Goal: Information Seeking & Learning: Compare options

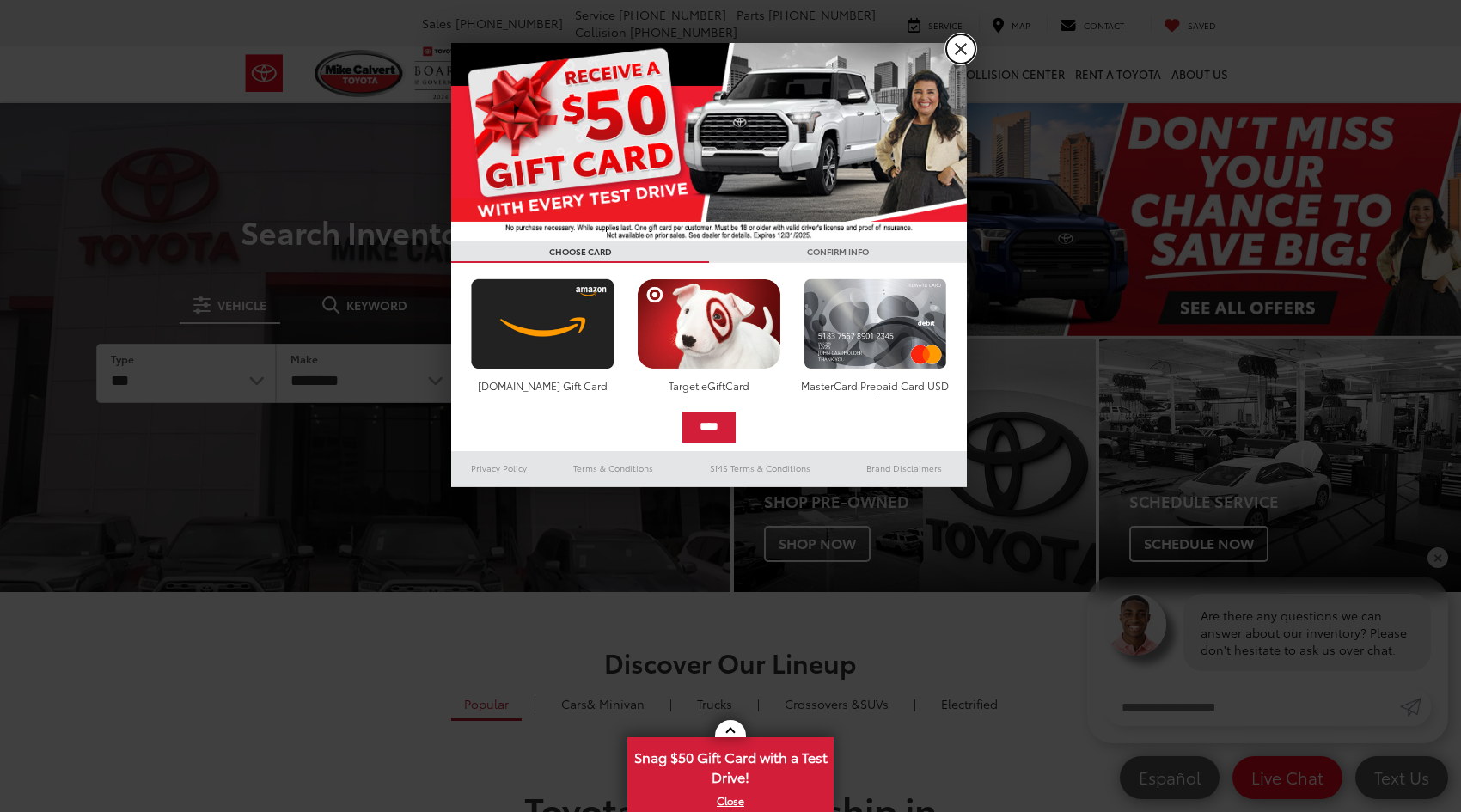
click at [962, 57] on link "X" at bounding box center [960, 49] width 29 height 29
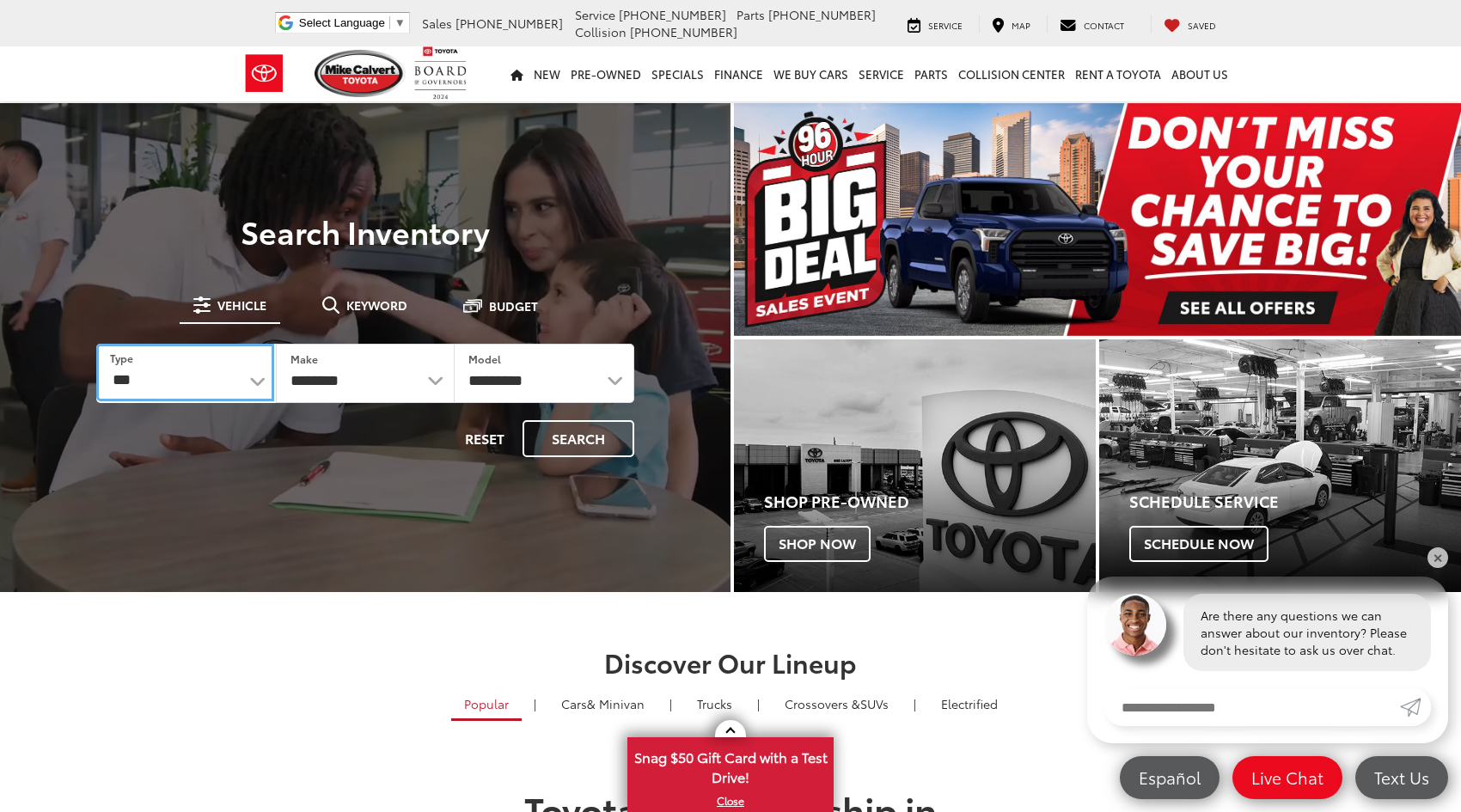
click at [214, 376] on select "*** *** **** *********" at bounding box center [184, 373] width 178 height 58
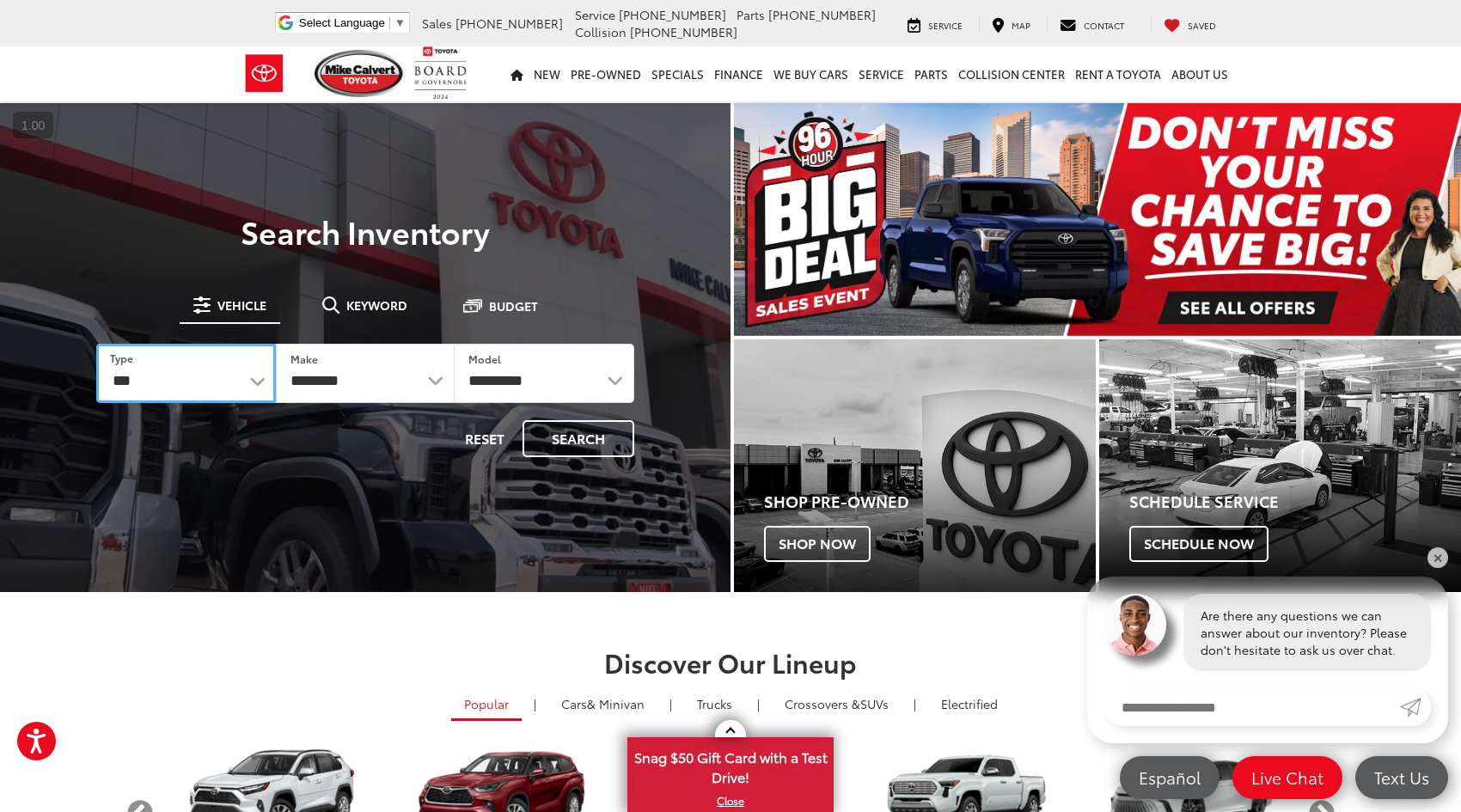
select select "******"
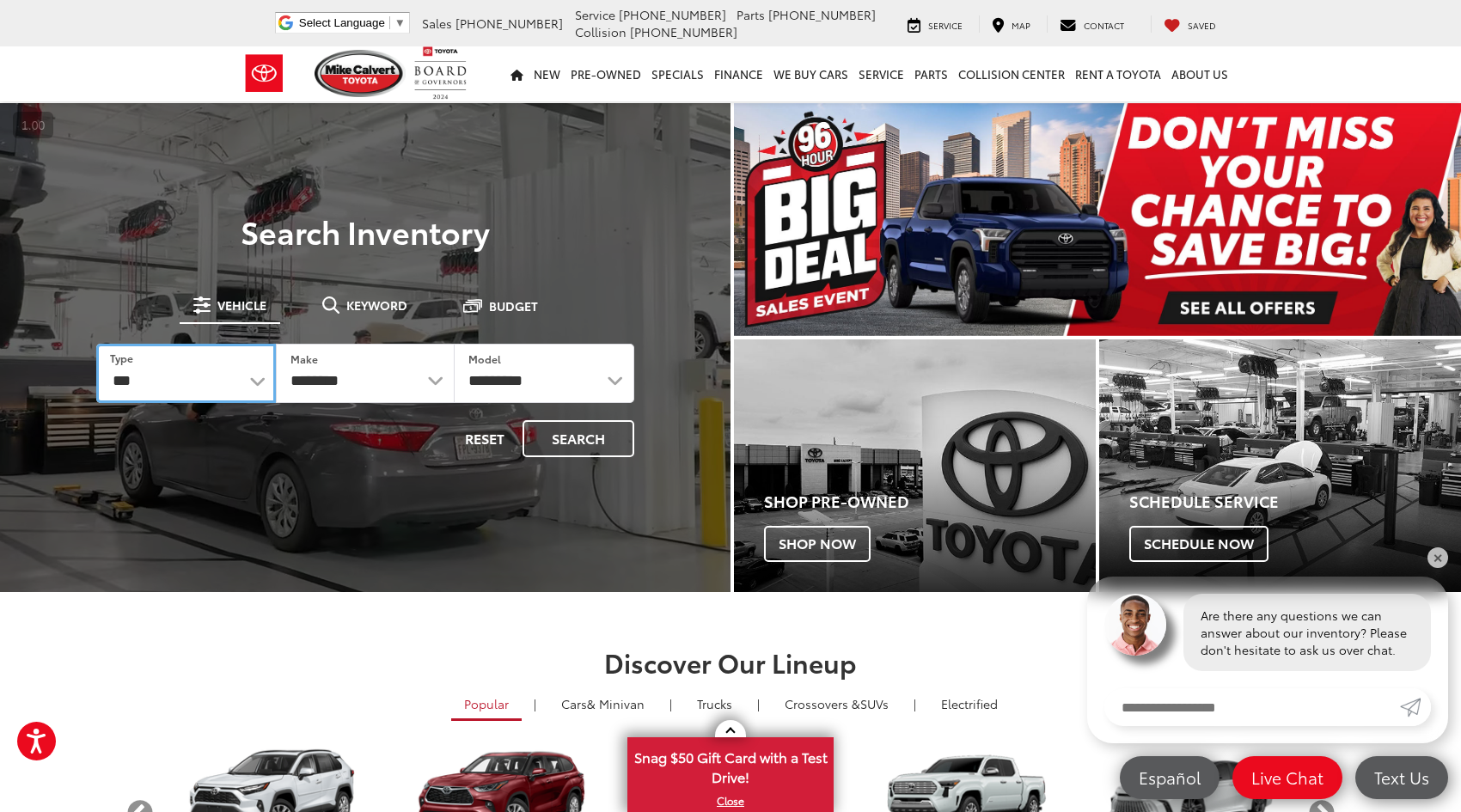
click at [96, 344] on select "*** *** **** *********" at bounding box center [185, 374] width 180 height 59
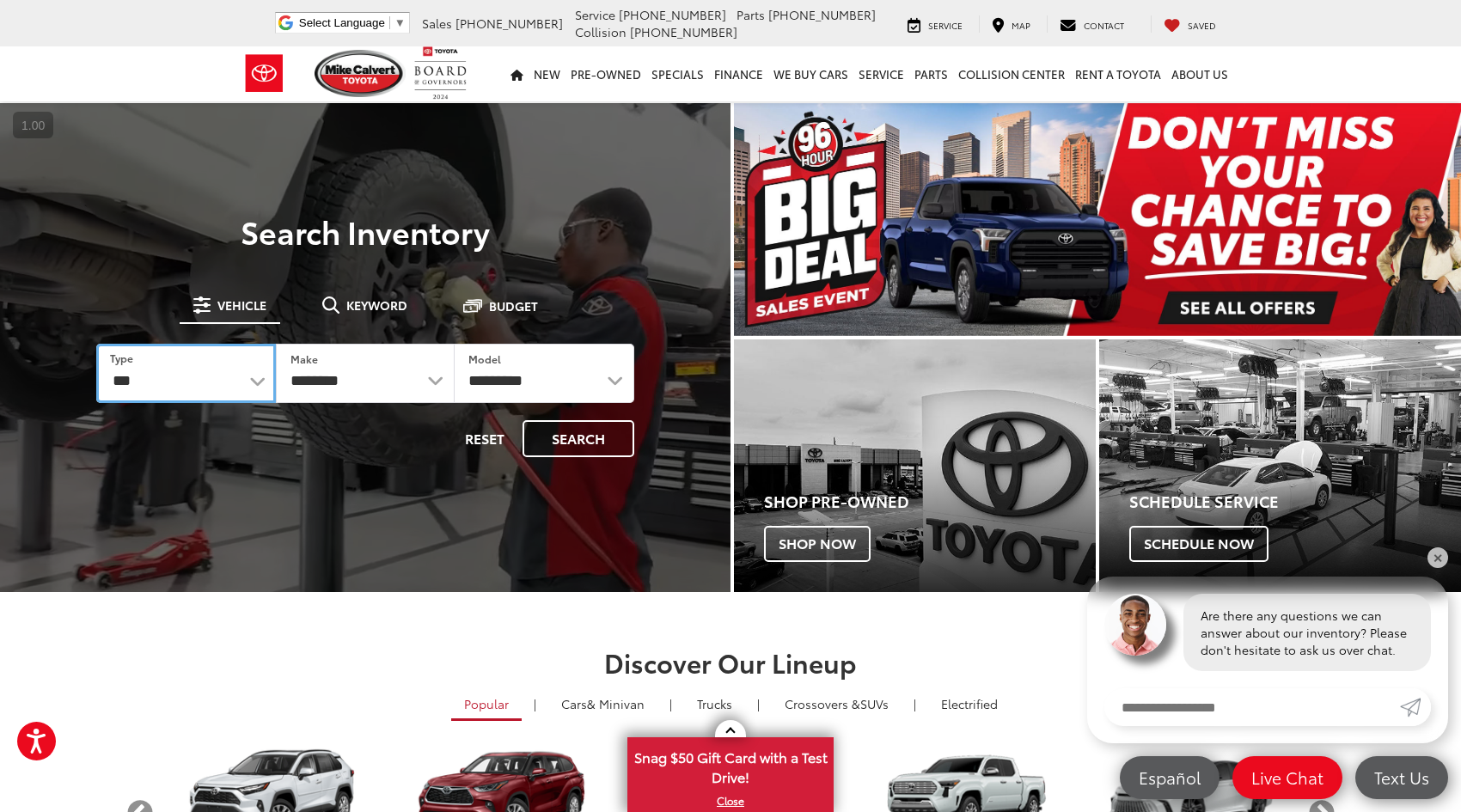
select select "******"
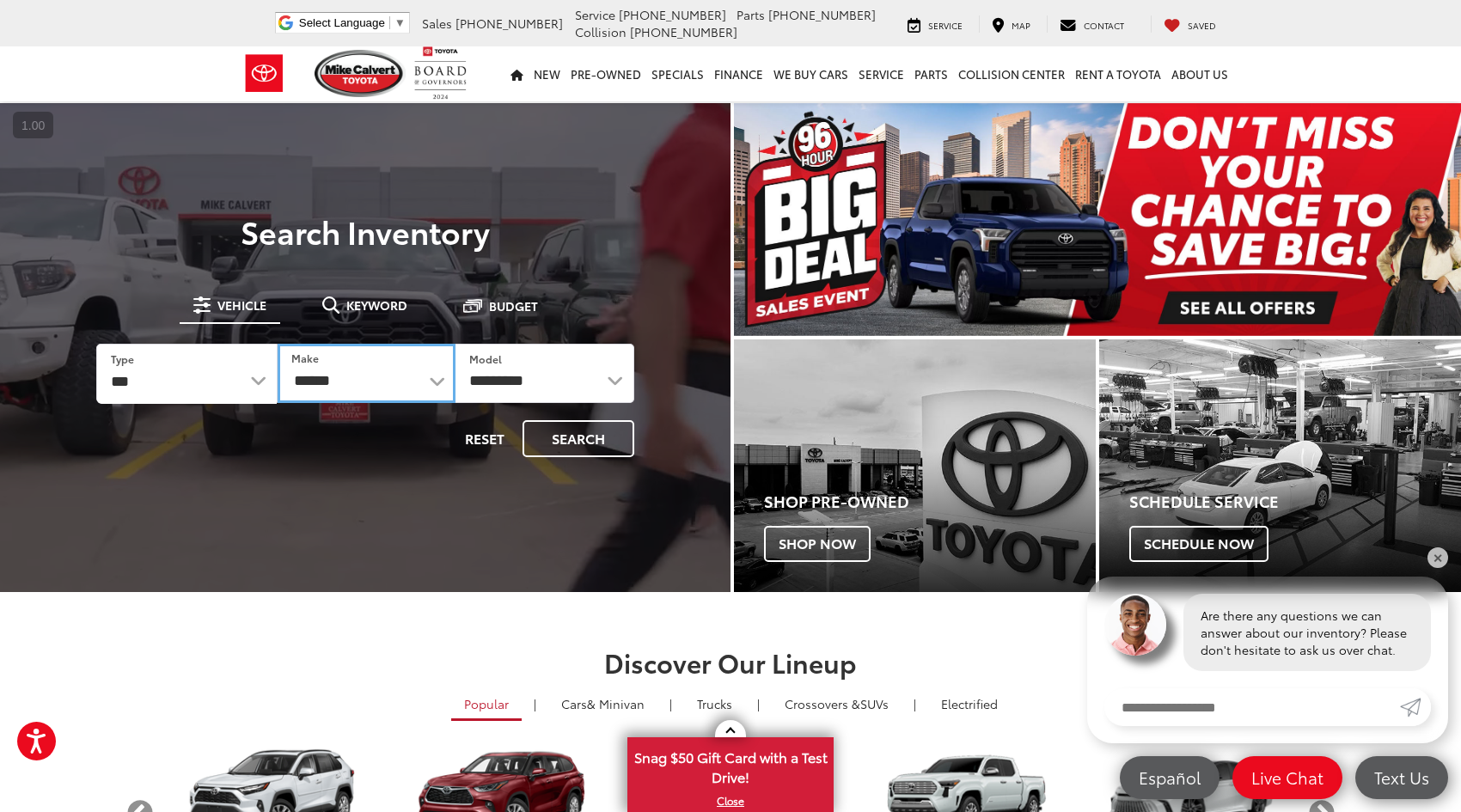
click at [416, 380] on select "******** ******" at bounding box center [367, 374] width 179 height 59
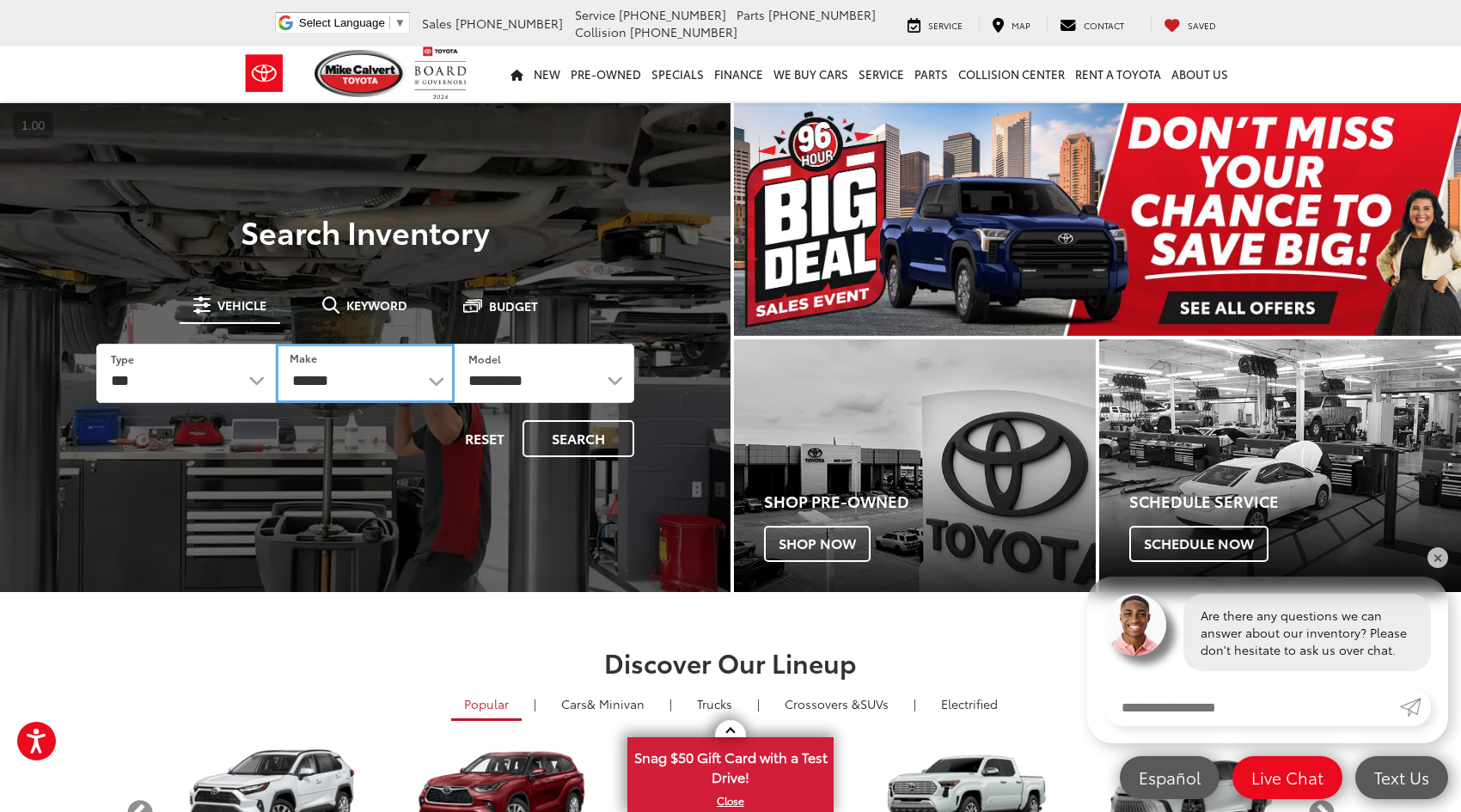
click at [276, 344] on select "******** ******" at bounding box center [365, 374] width 180 height 59
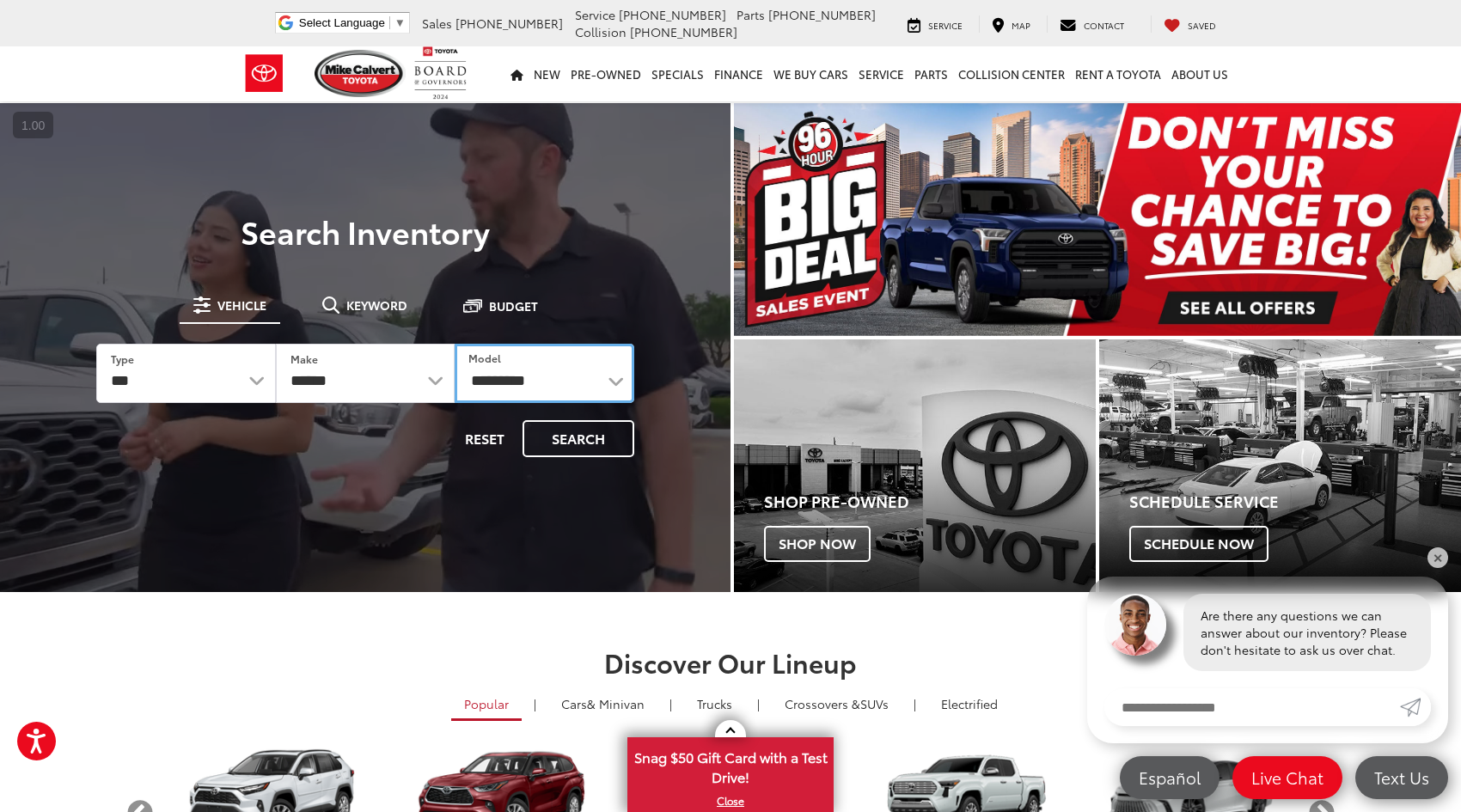
click at [624, 380] on select "**********" at bounding box center [544, 374] width 180 height 59
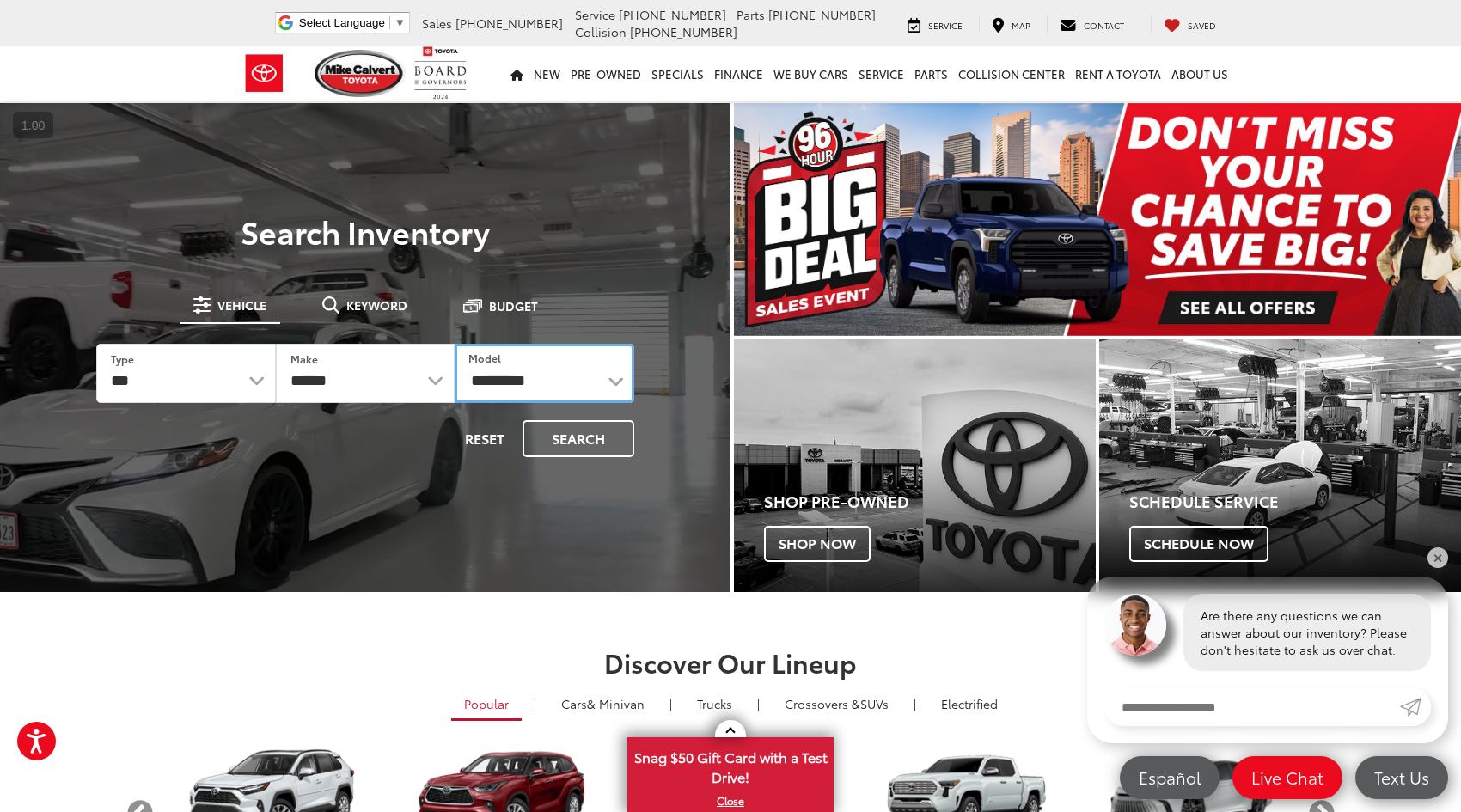
select select "*******"
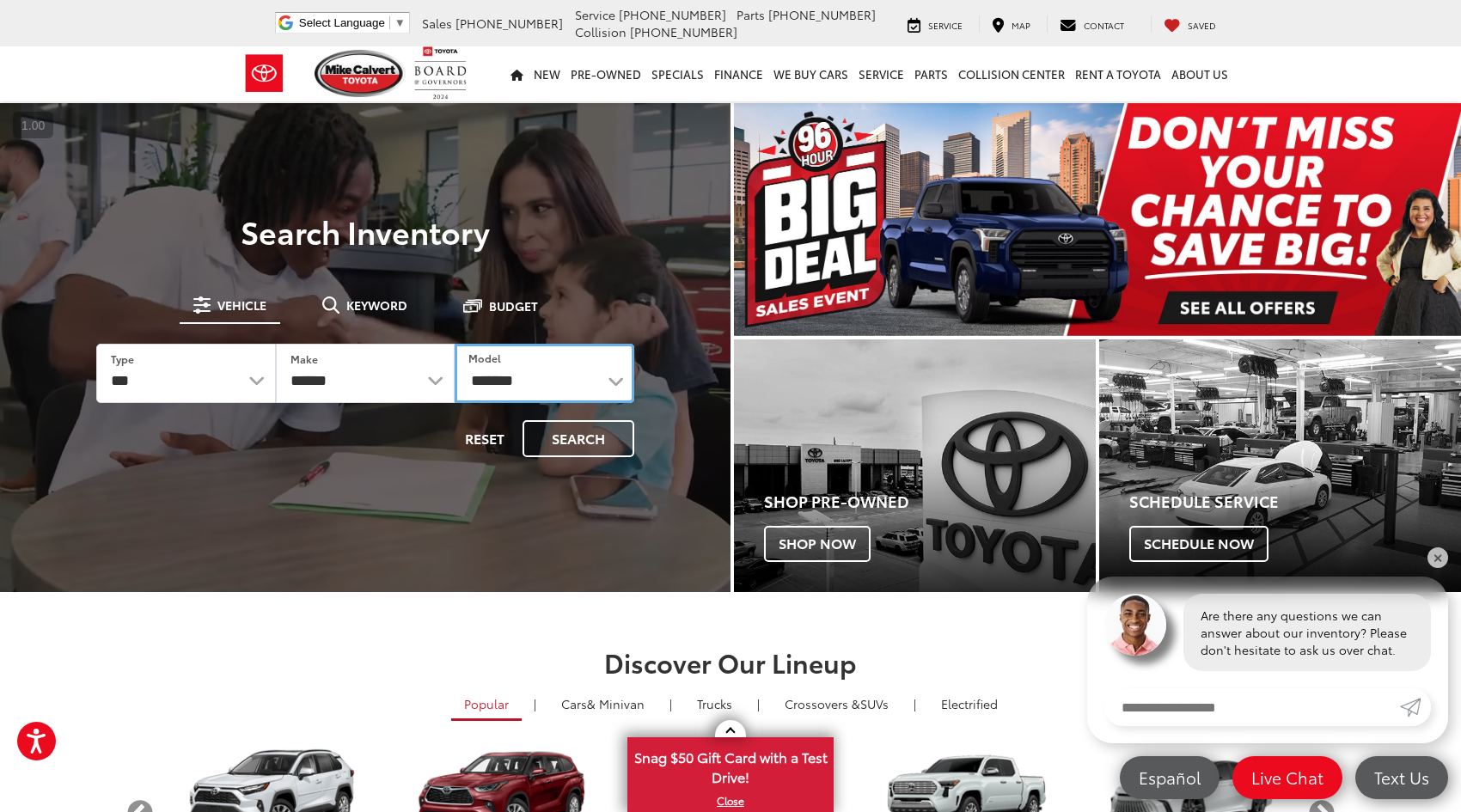
click at [454, 344] on select "**********" at bounding box center [544, 374] width 180 height 59
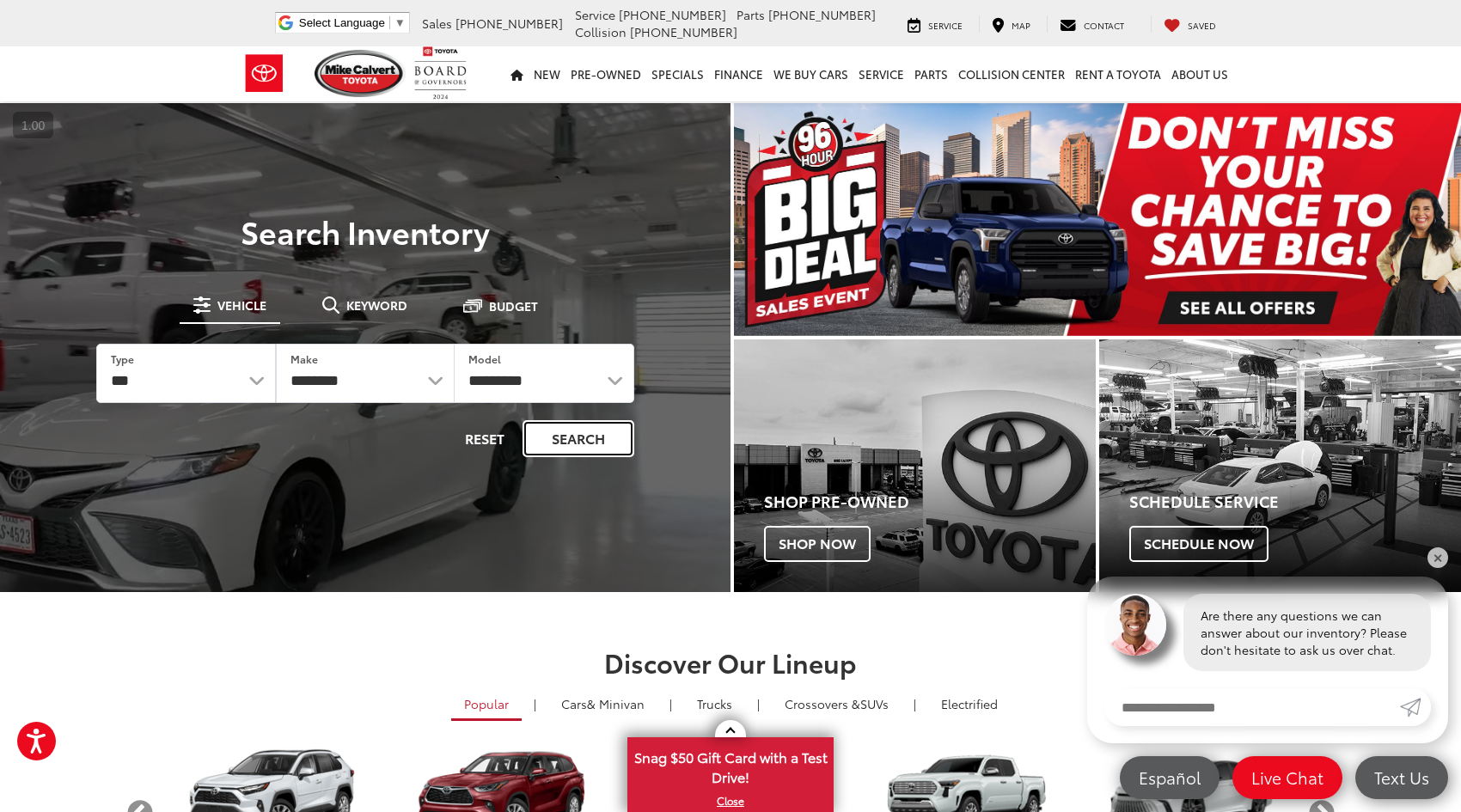
click at [550, 431] on button "Search" at bounding box center [578, 438] width 112 height 37
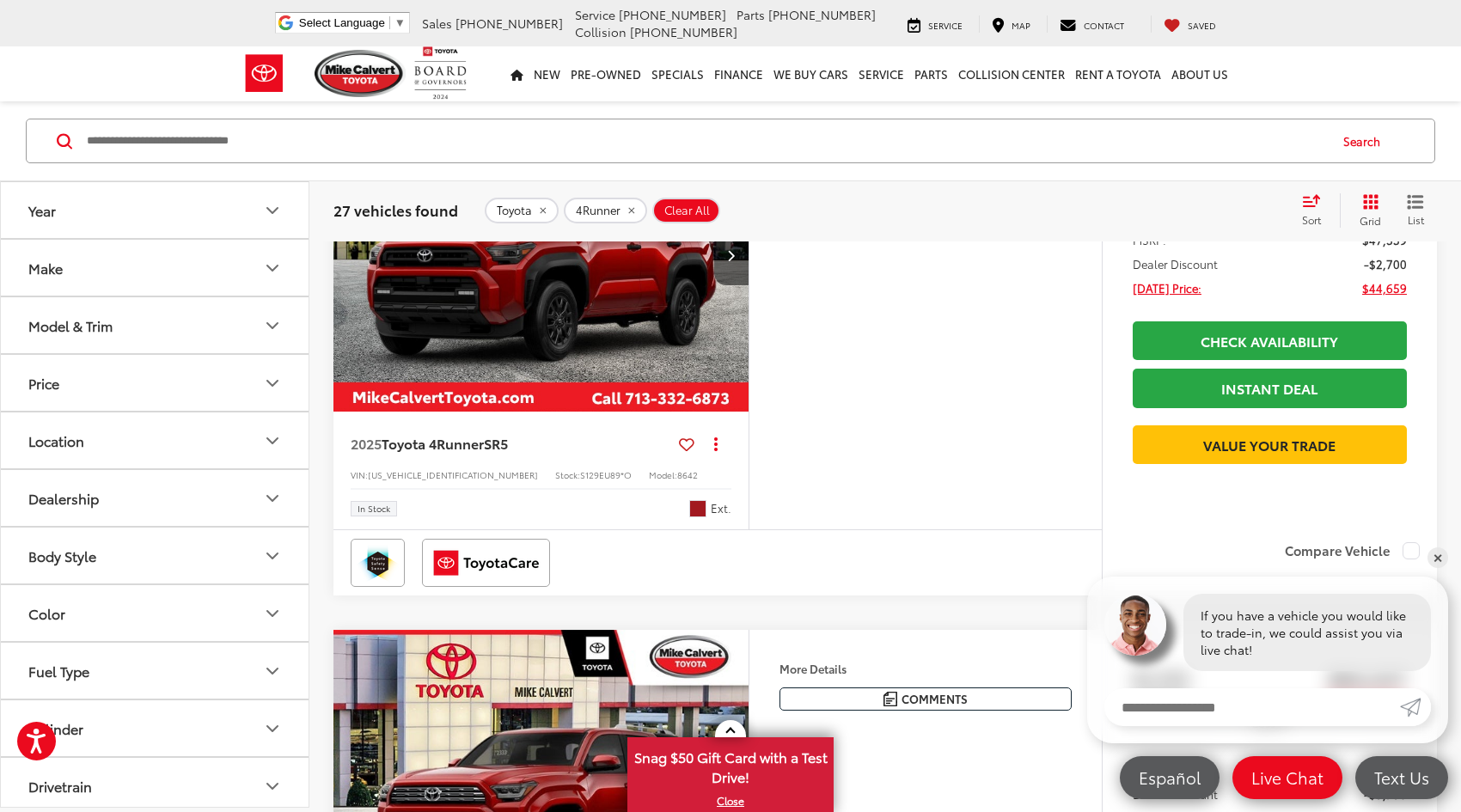
scroll to position [4639, 0]
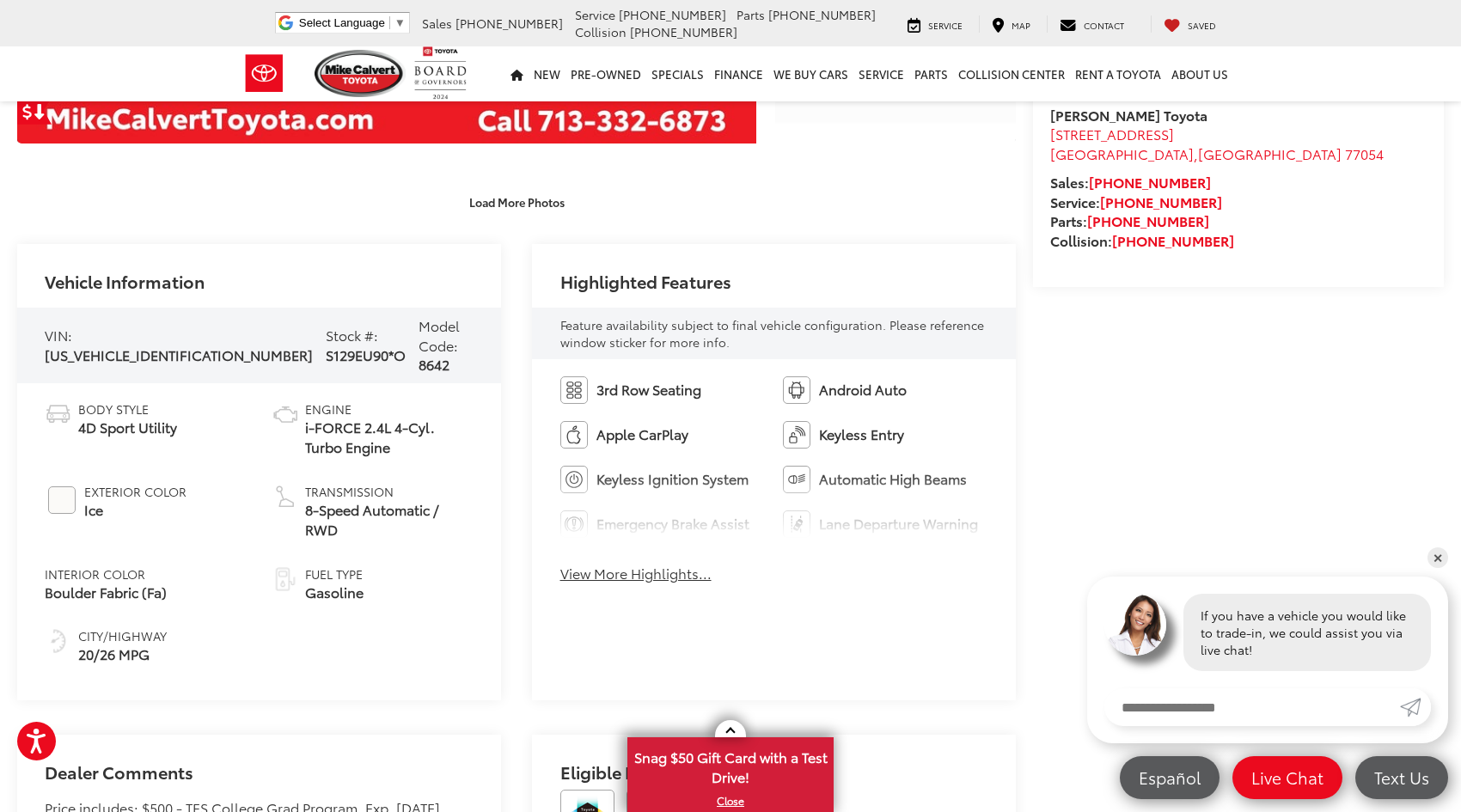
scroll to position [687, 0]
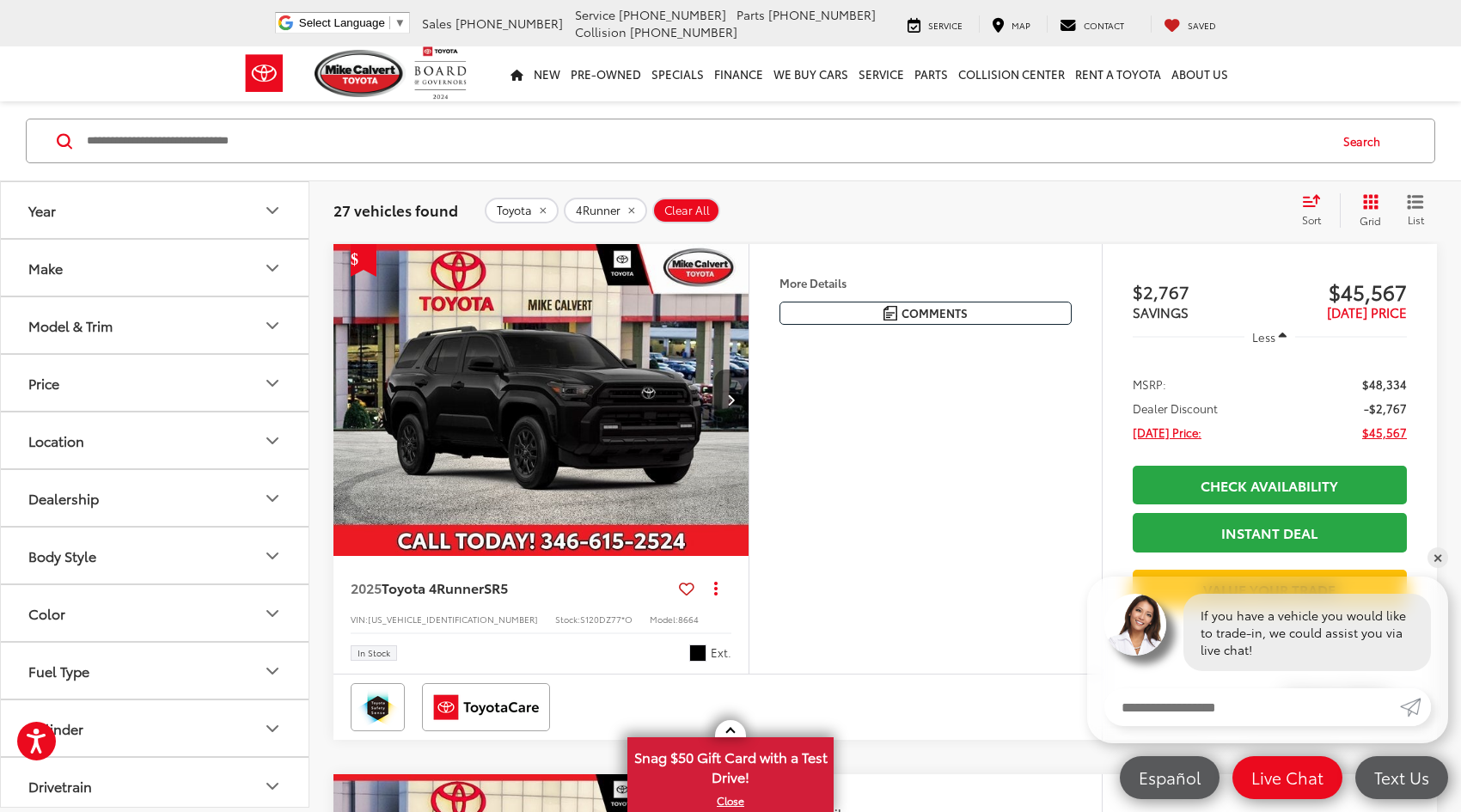
click at [726, 400] on button "Next image" at bounding box center [731, 400] width 35 height 60
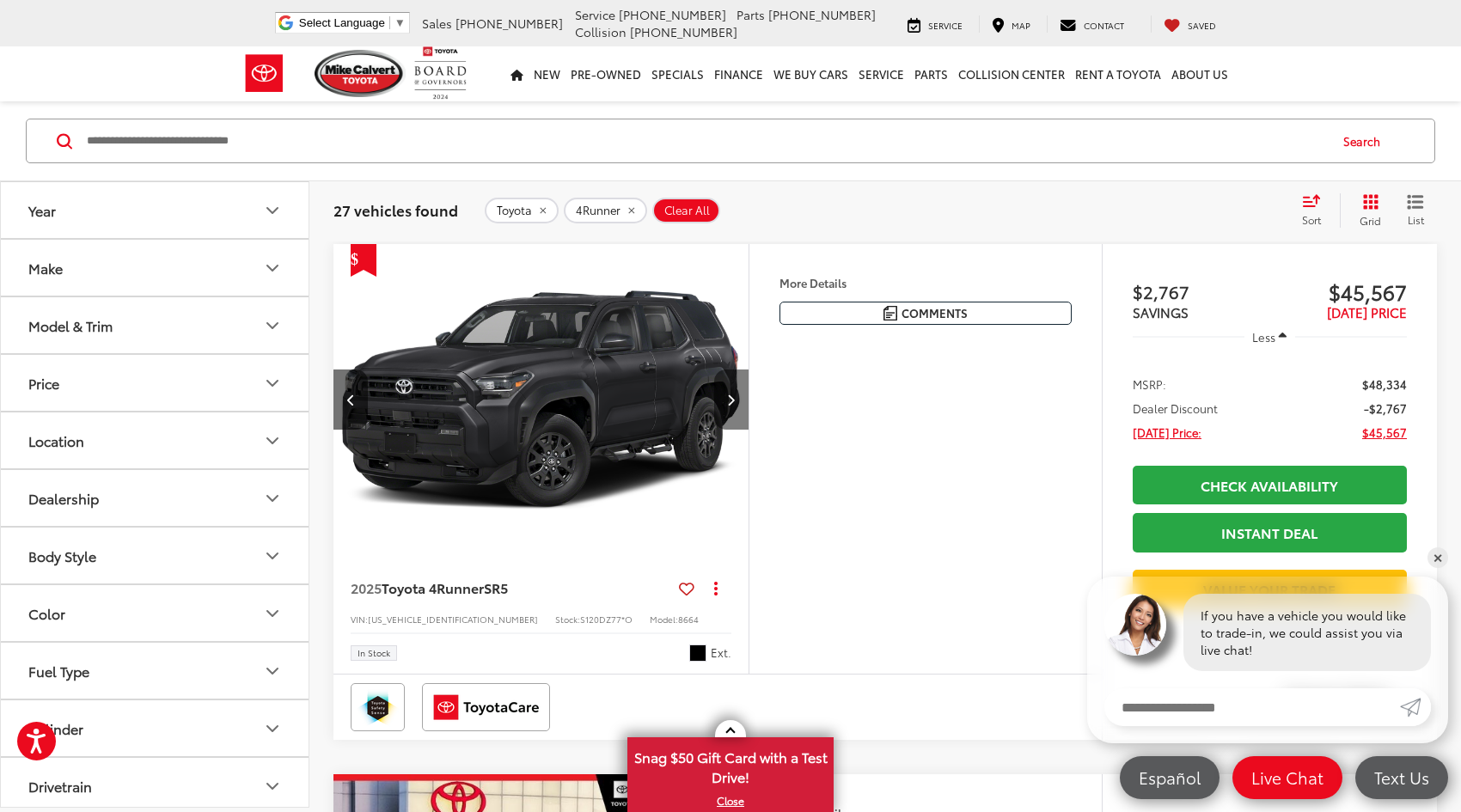
click at [726, 400] on button "Next image" at bounding box center [731, 400] width 35 height 60
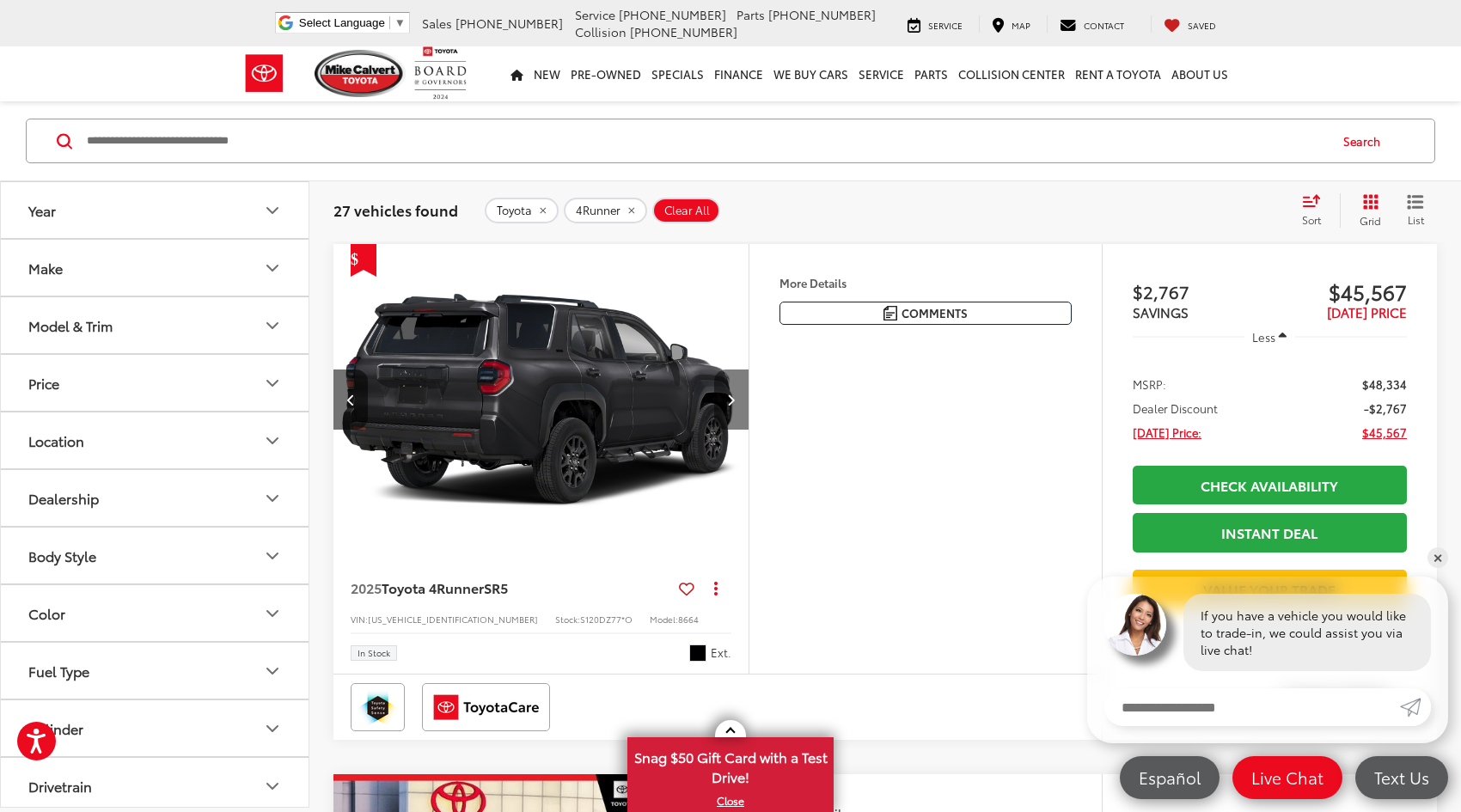
click at [726, 400] on button "Next image" at bounding box center [731, 400] width 35 height 60
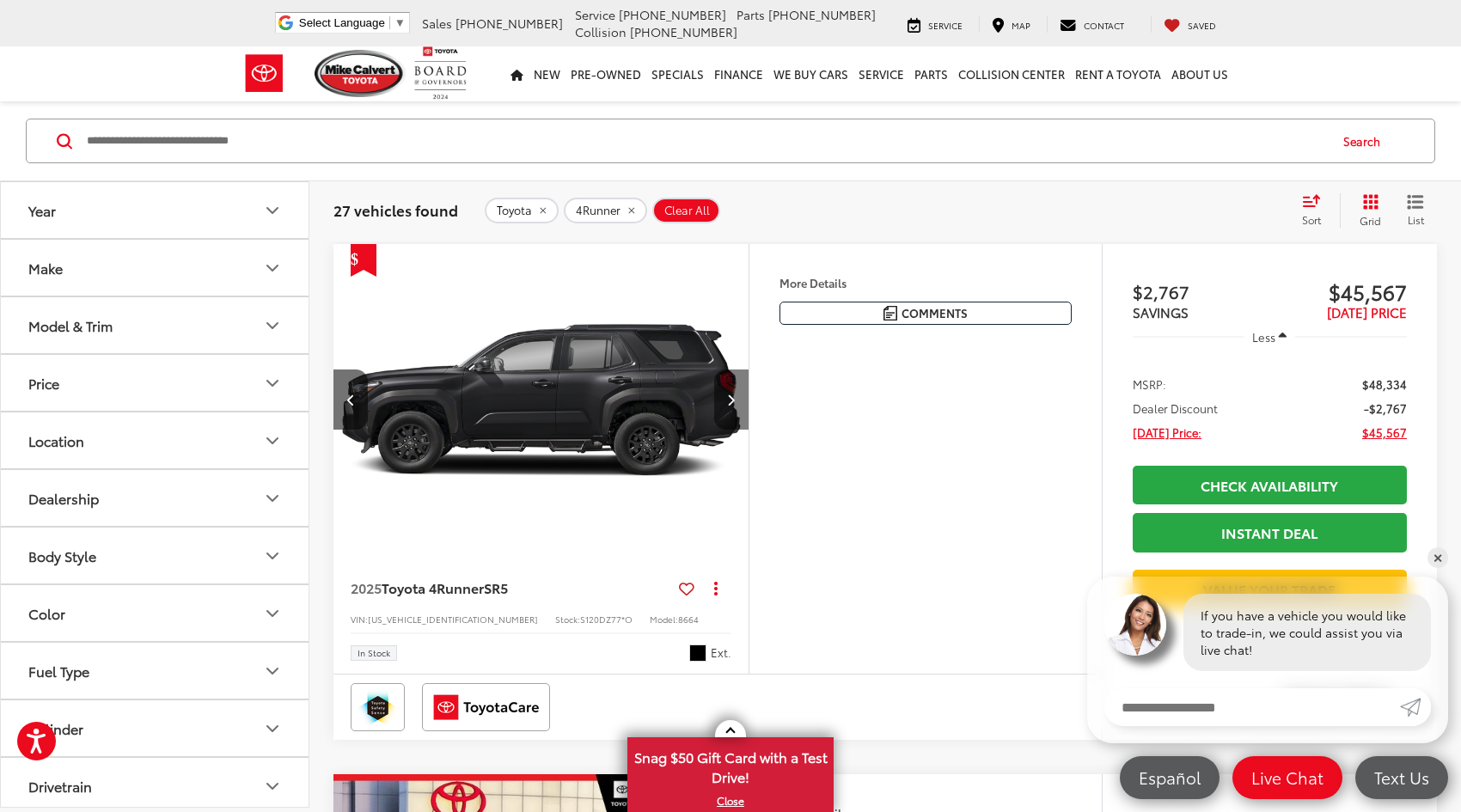
click at [726, 400] on button "Next image" at bounding box center [731, 400] width 35 height 60
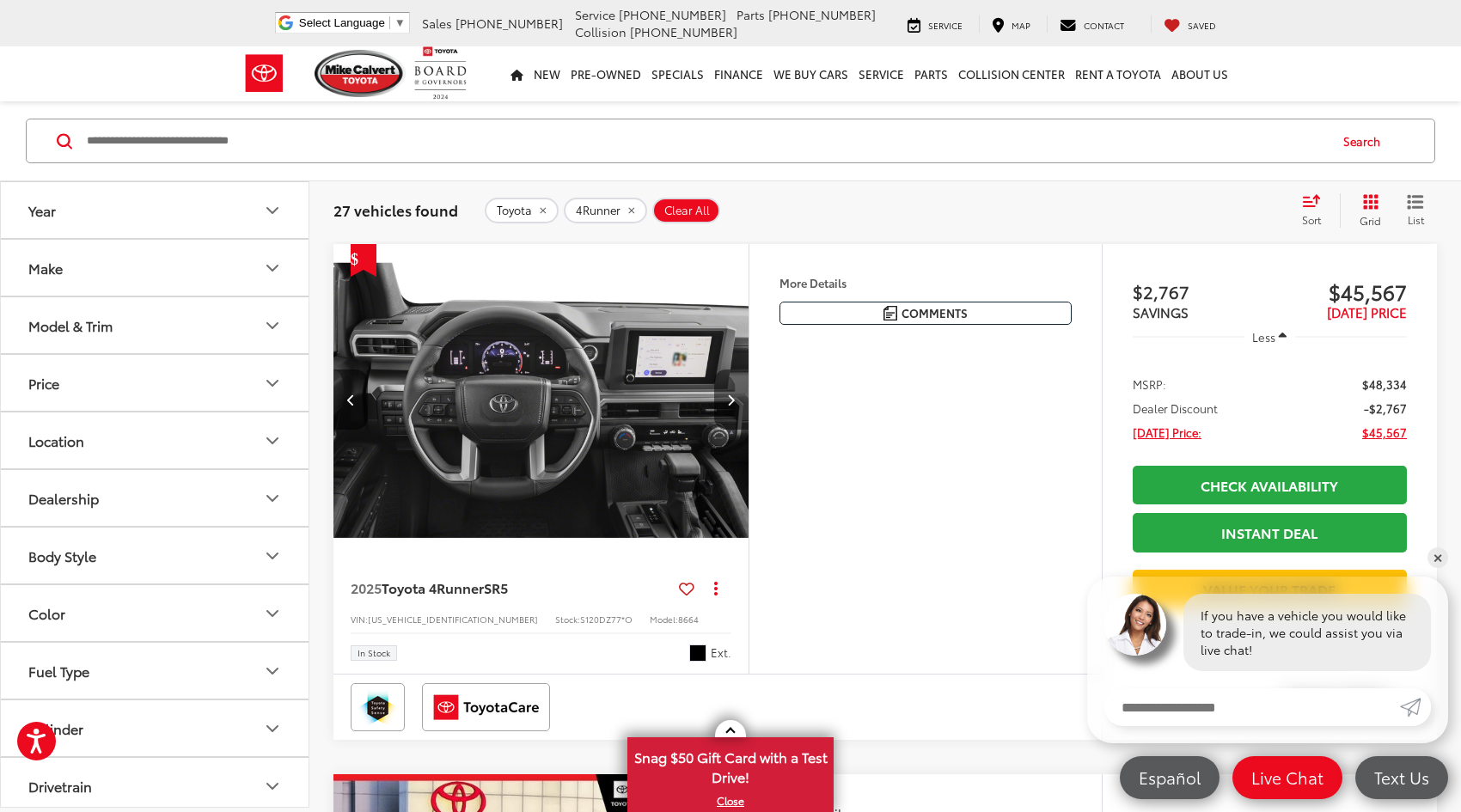
click at [726, 400] on button "Next image" at bounding box center [731, 400] width 35 height 60
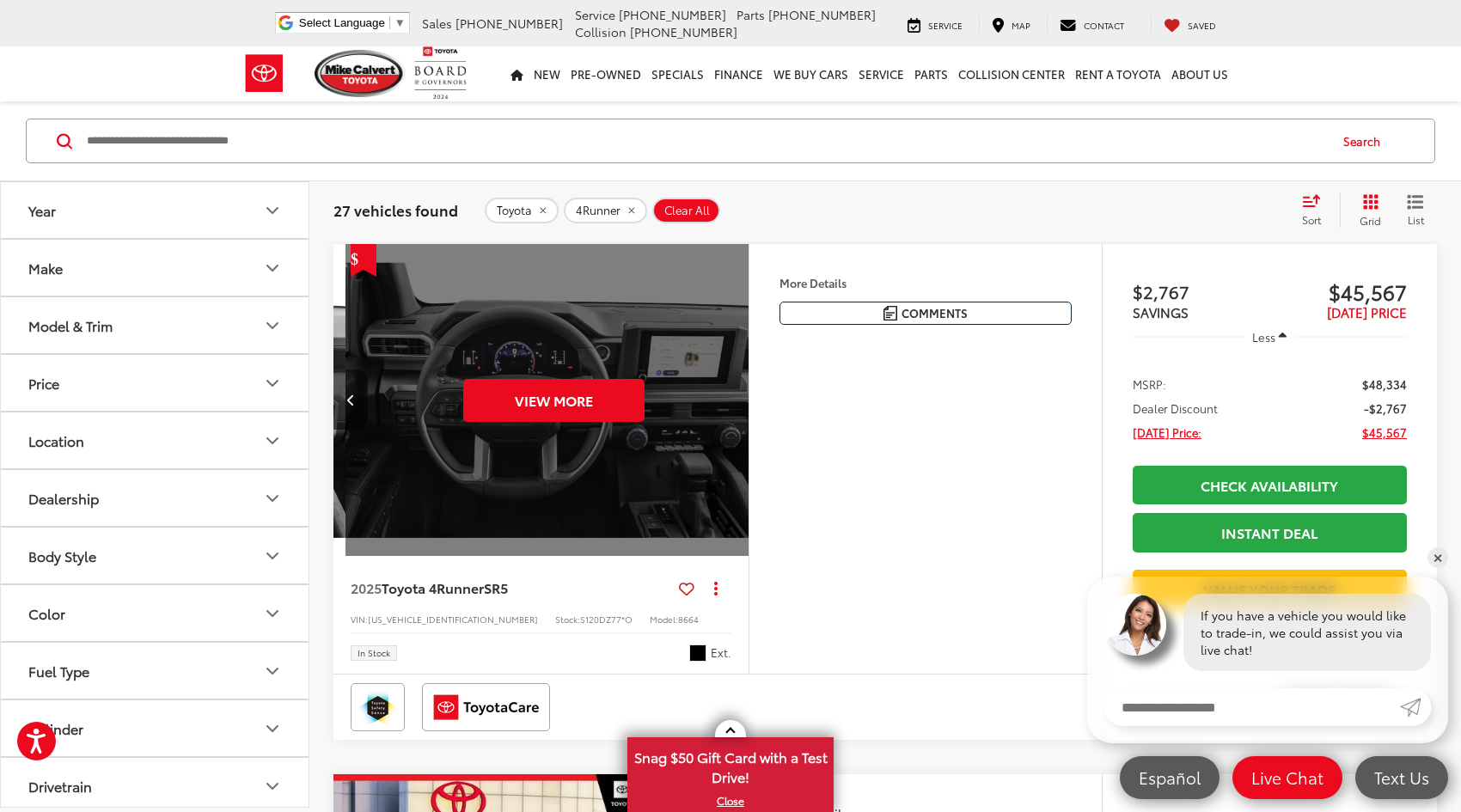
scroll to position [0, 2088]
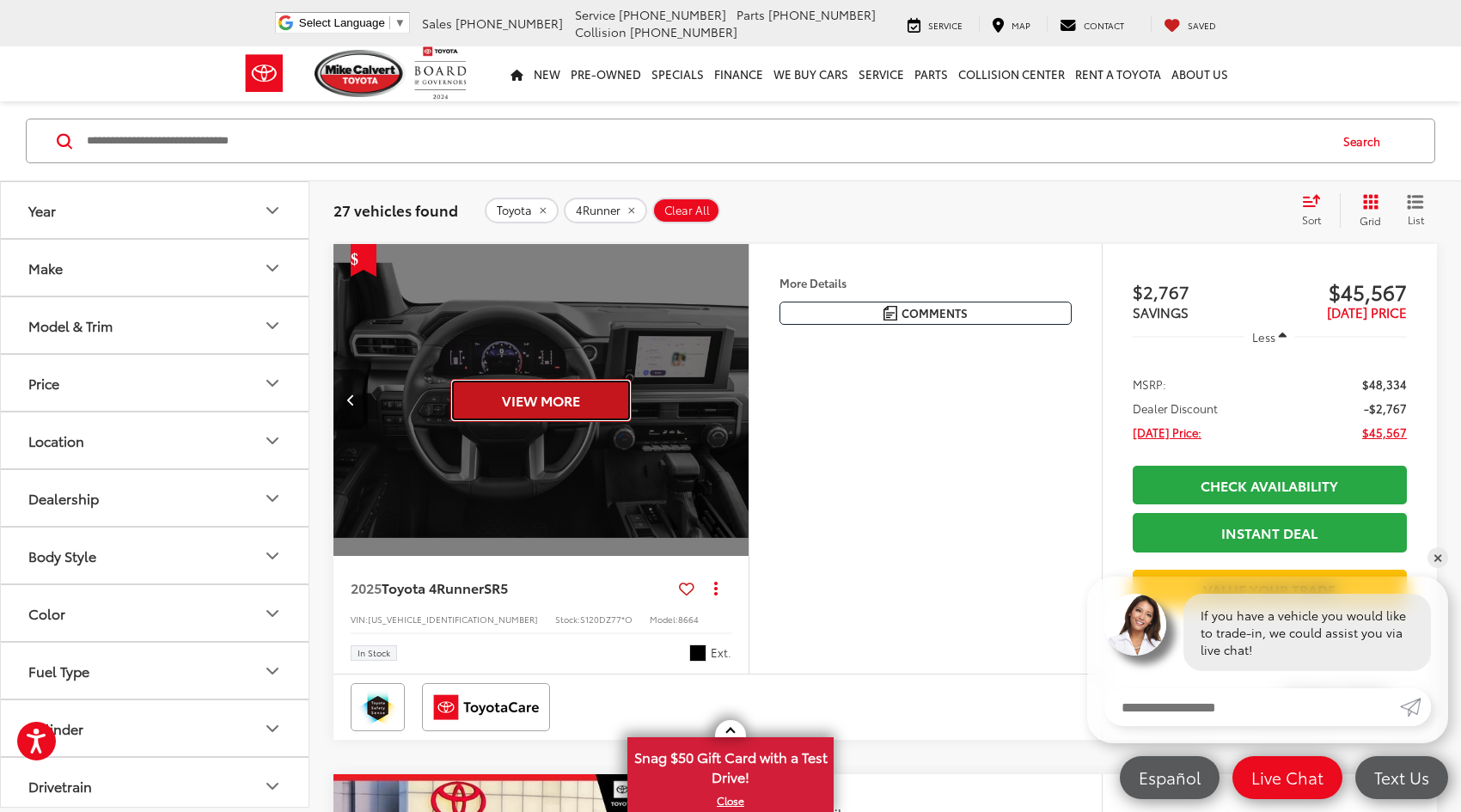
click at [595, 388] on button "View More" at bounding box center [541, 400] width 182 height 43
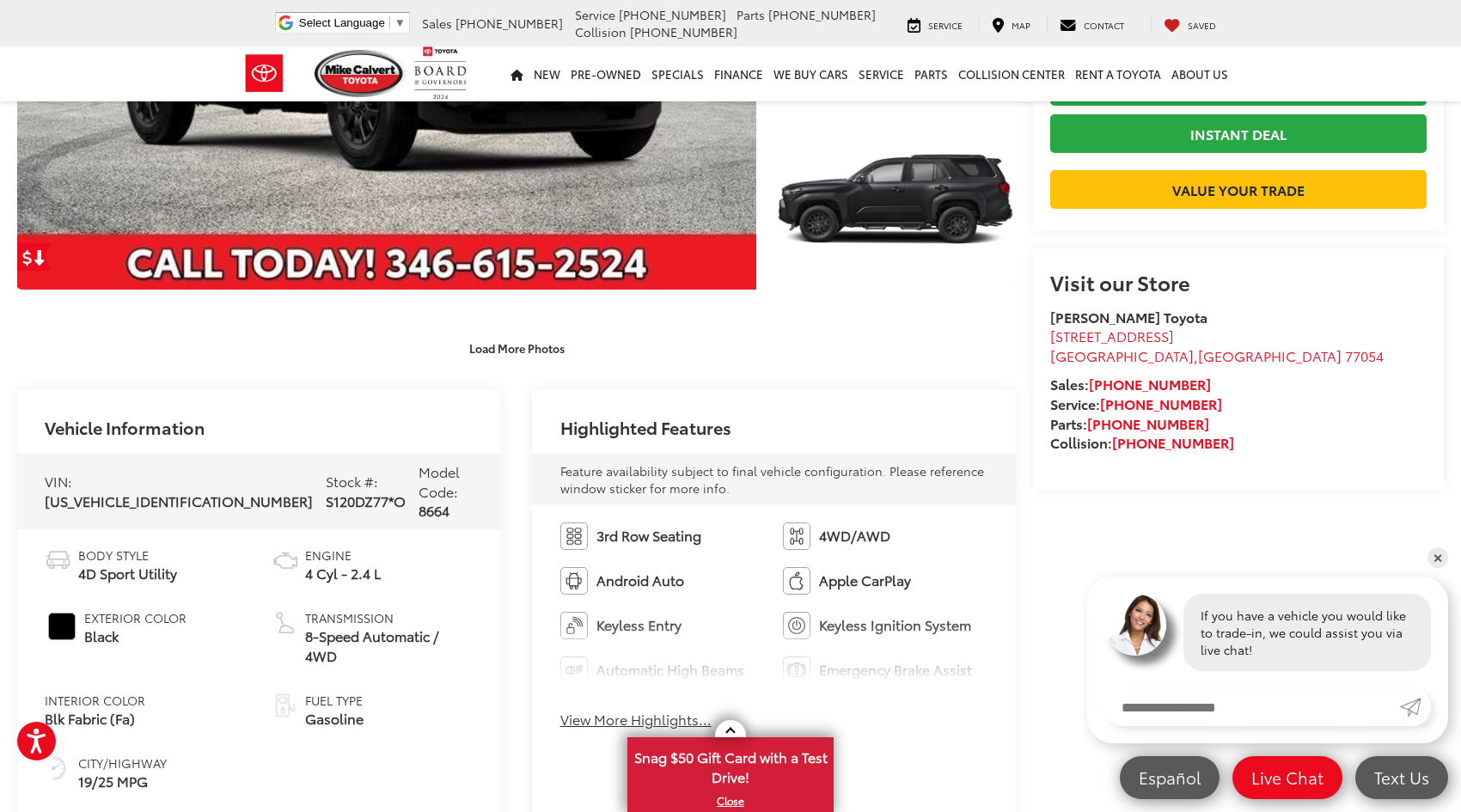
scroll to position [423, 0]
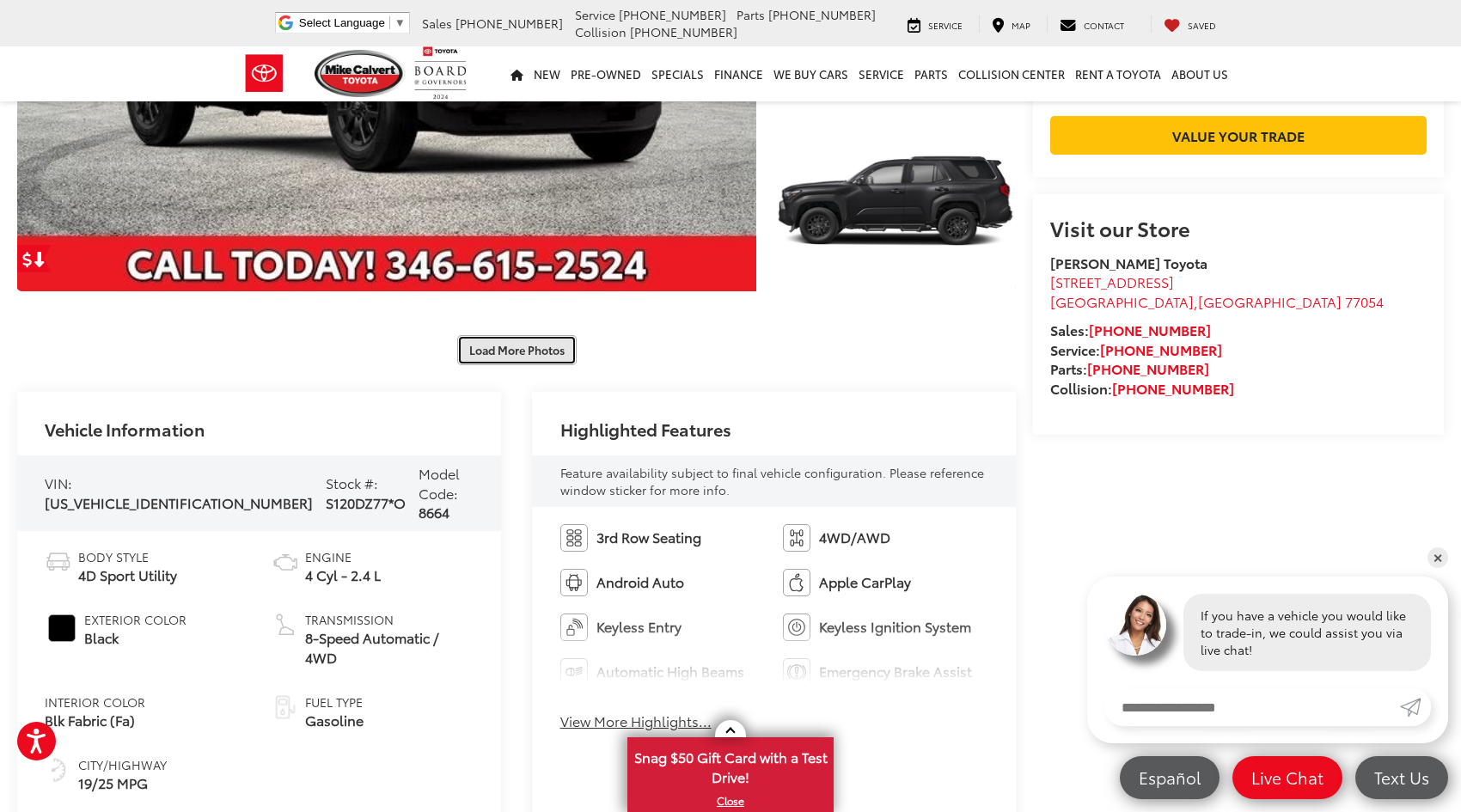
click at [525, 356] on button "Load More Photos" at bounding box center [517, 350] width 119 height 30
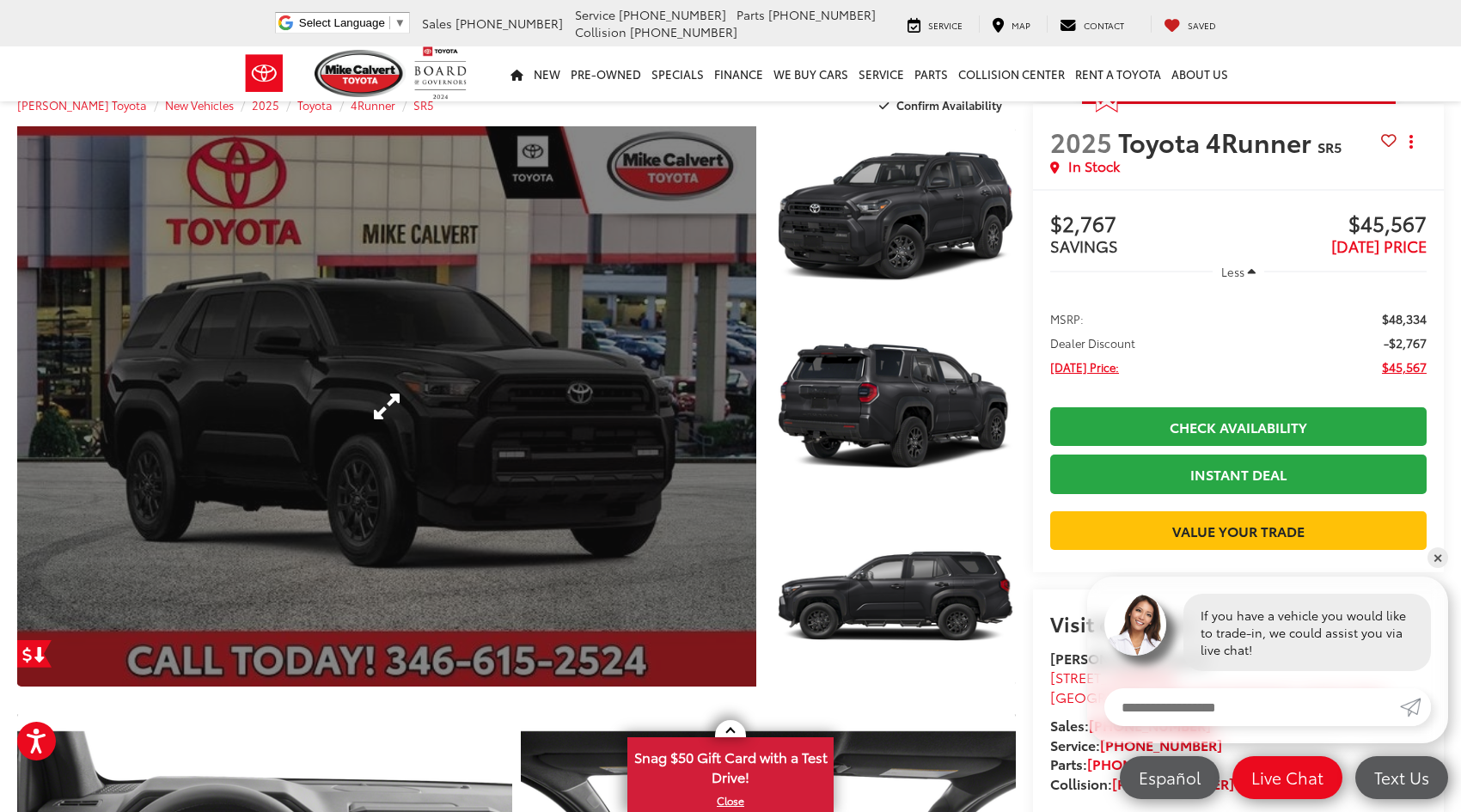
scroll to position [0, 0]
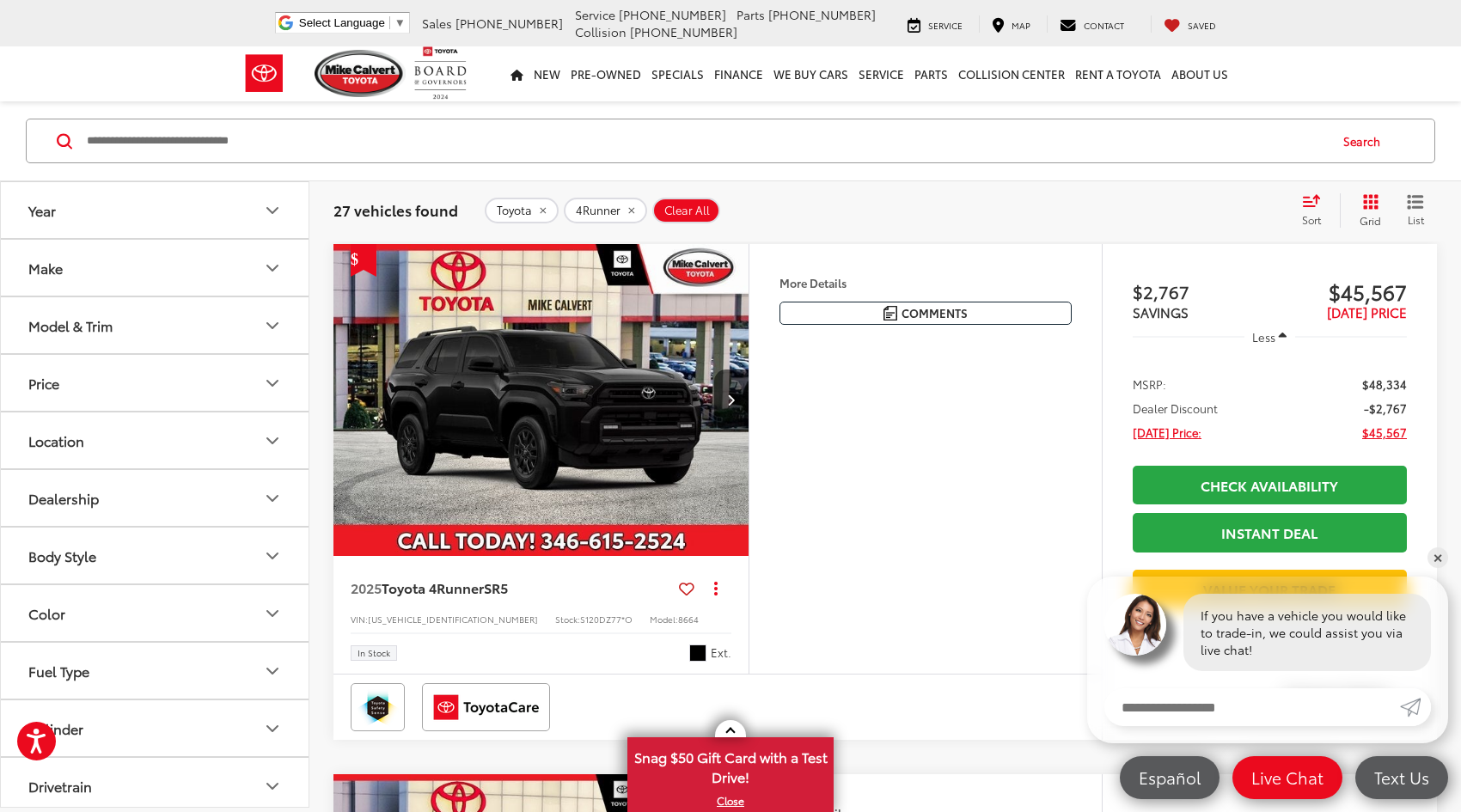
click at [274, 274] on icon "Make" at bounding box center [272, 268] width 21 height 21
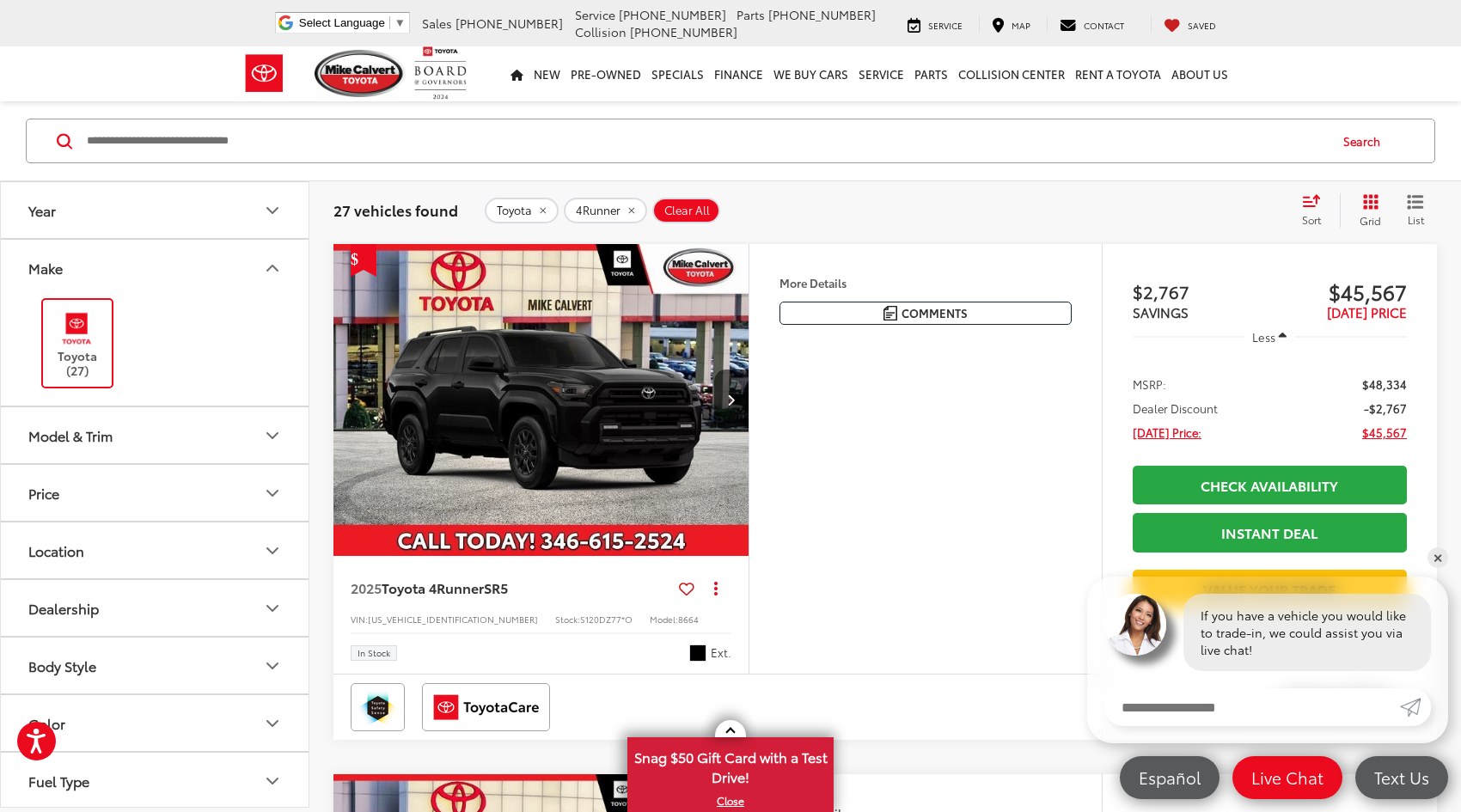
click at [282, 441] on icon "Model & Trim" at bounding box center [272, 435] width 21 height 21
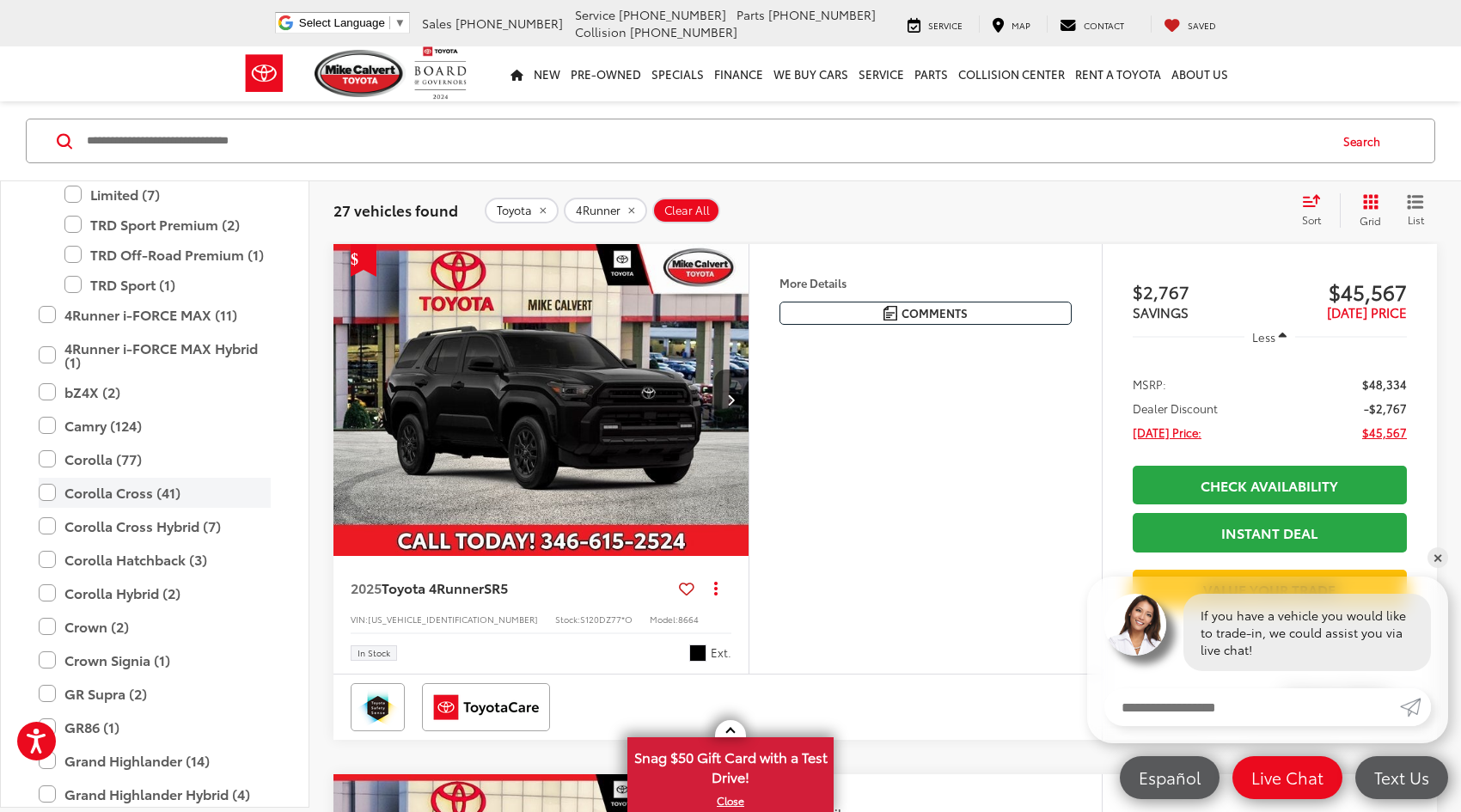
scroll to position [429, 0]
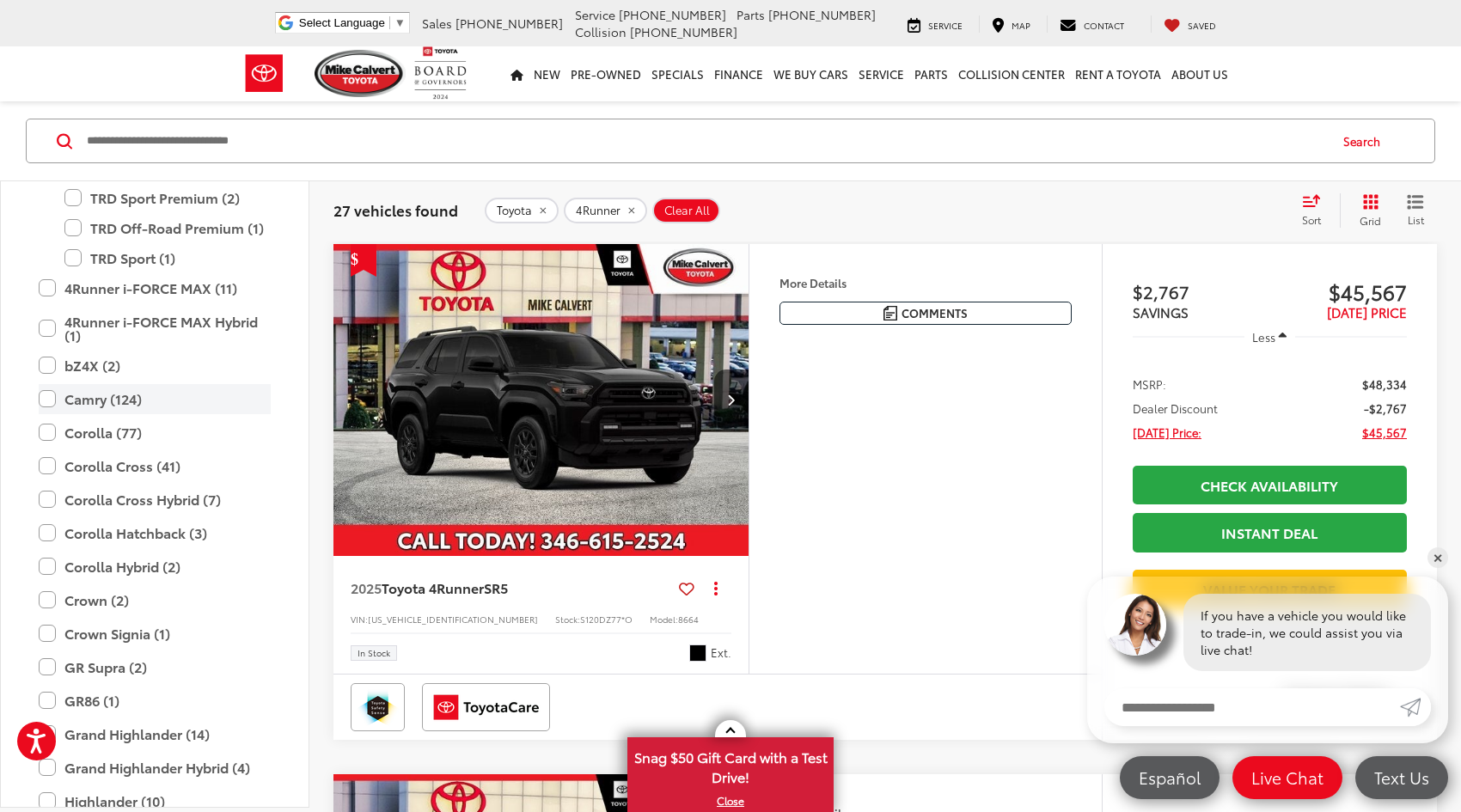
click at [48, 398] on label "Camry (124)" at bounding box center [155, 399] width 232 height 30
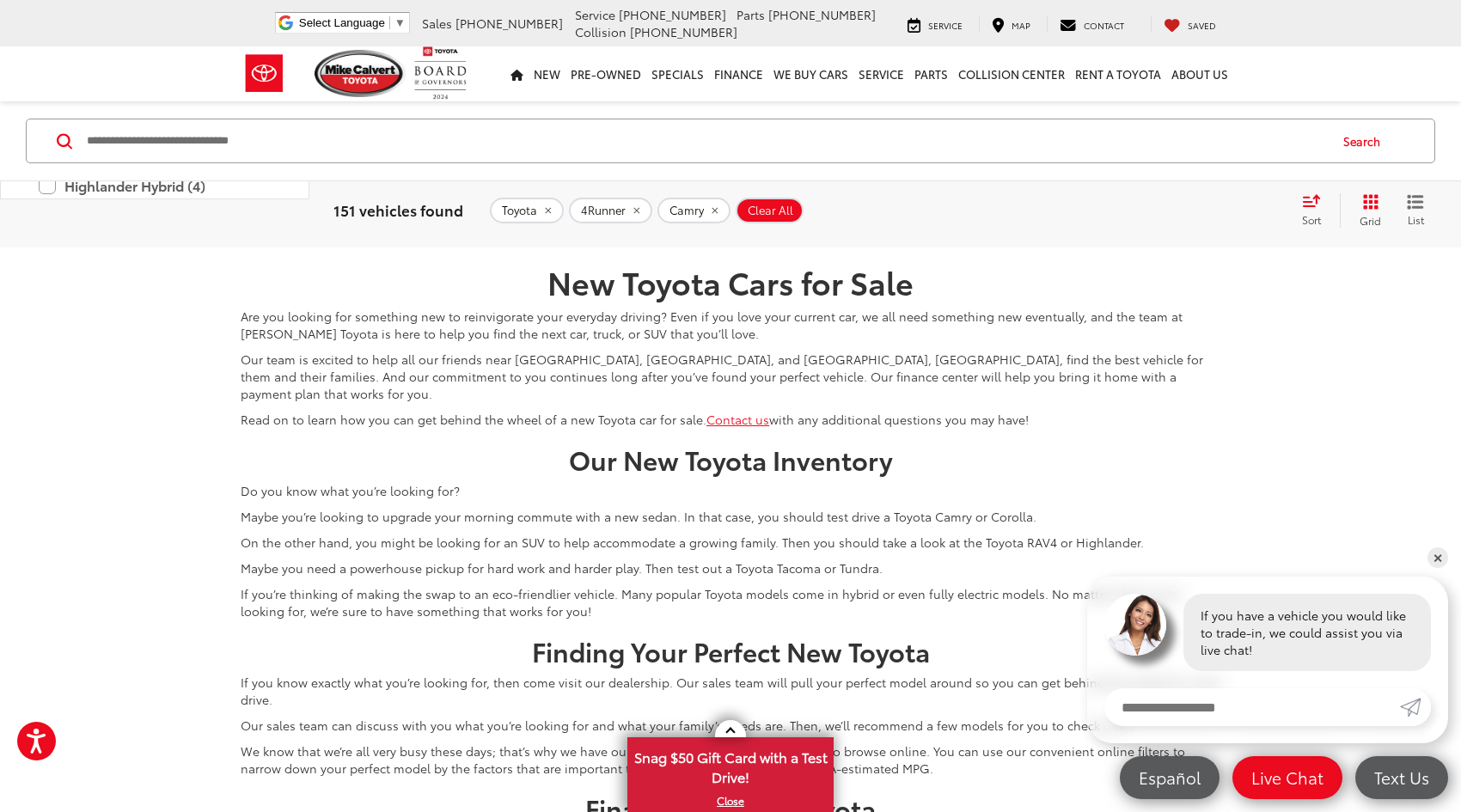
scroll to position [6401, 0]
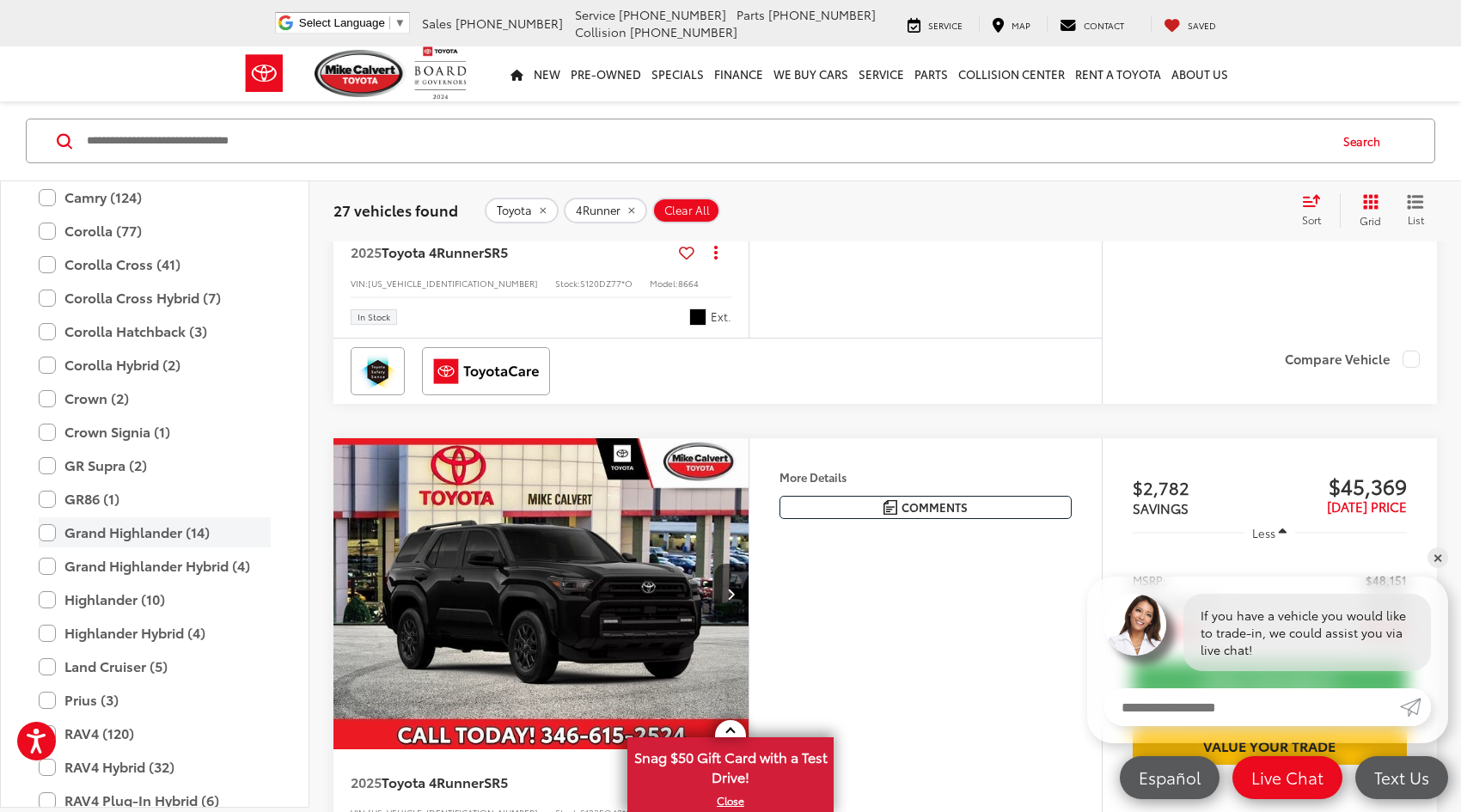
scroll to position [131, 0]
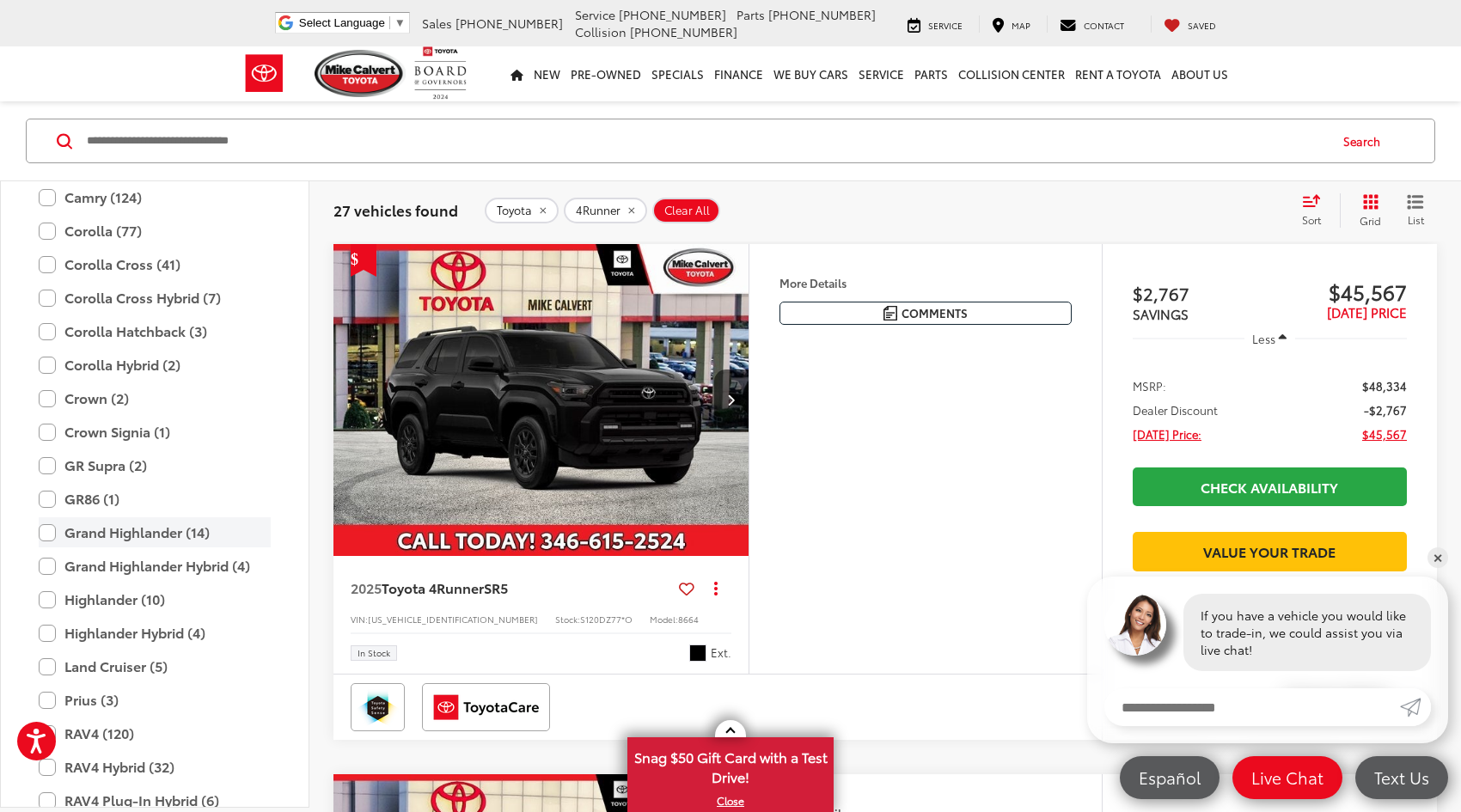
click at [40, 536] on label "Grand Highlander (14)" at bounding box center [155, 532] width 232 height 30
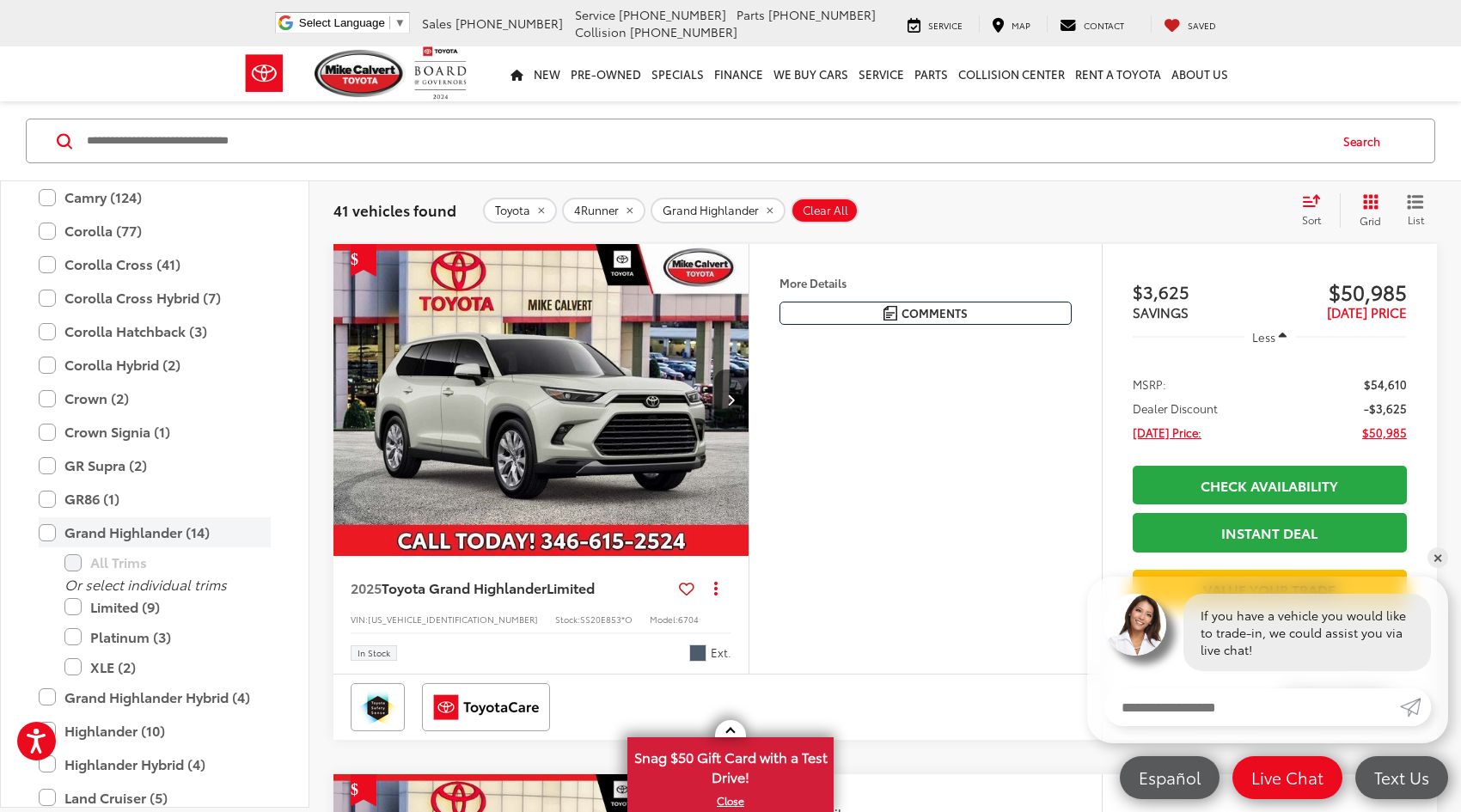
click at [43, 528] on label "Grand Highlander (14)" at bounding box center [155, 532] width 232 height 30
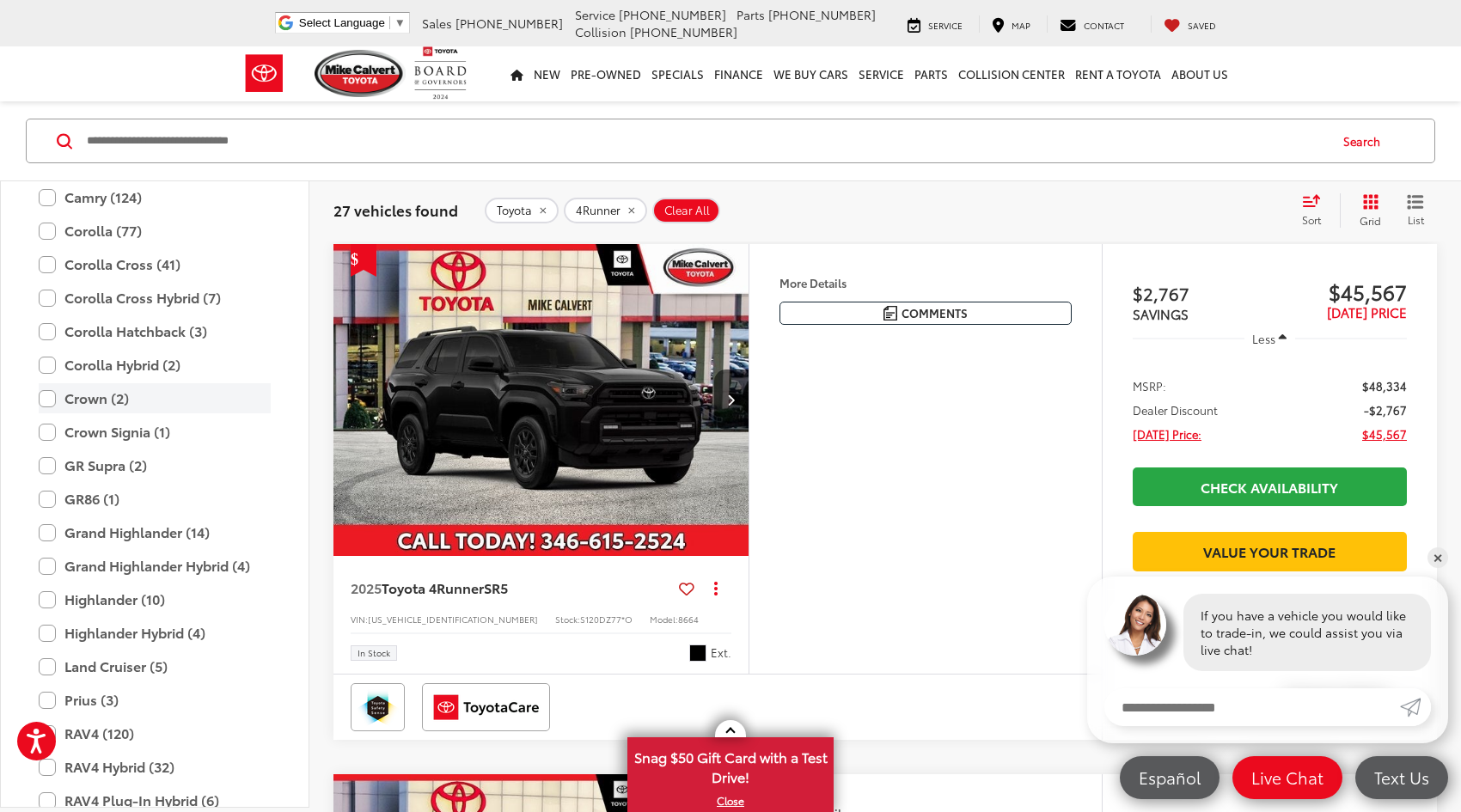
click at [44, 396] on label "Crown (2)" at bounding box center [155, 398] width 232 height 30
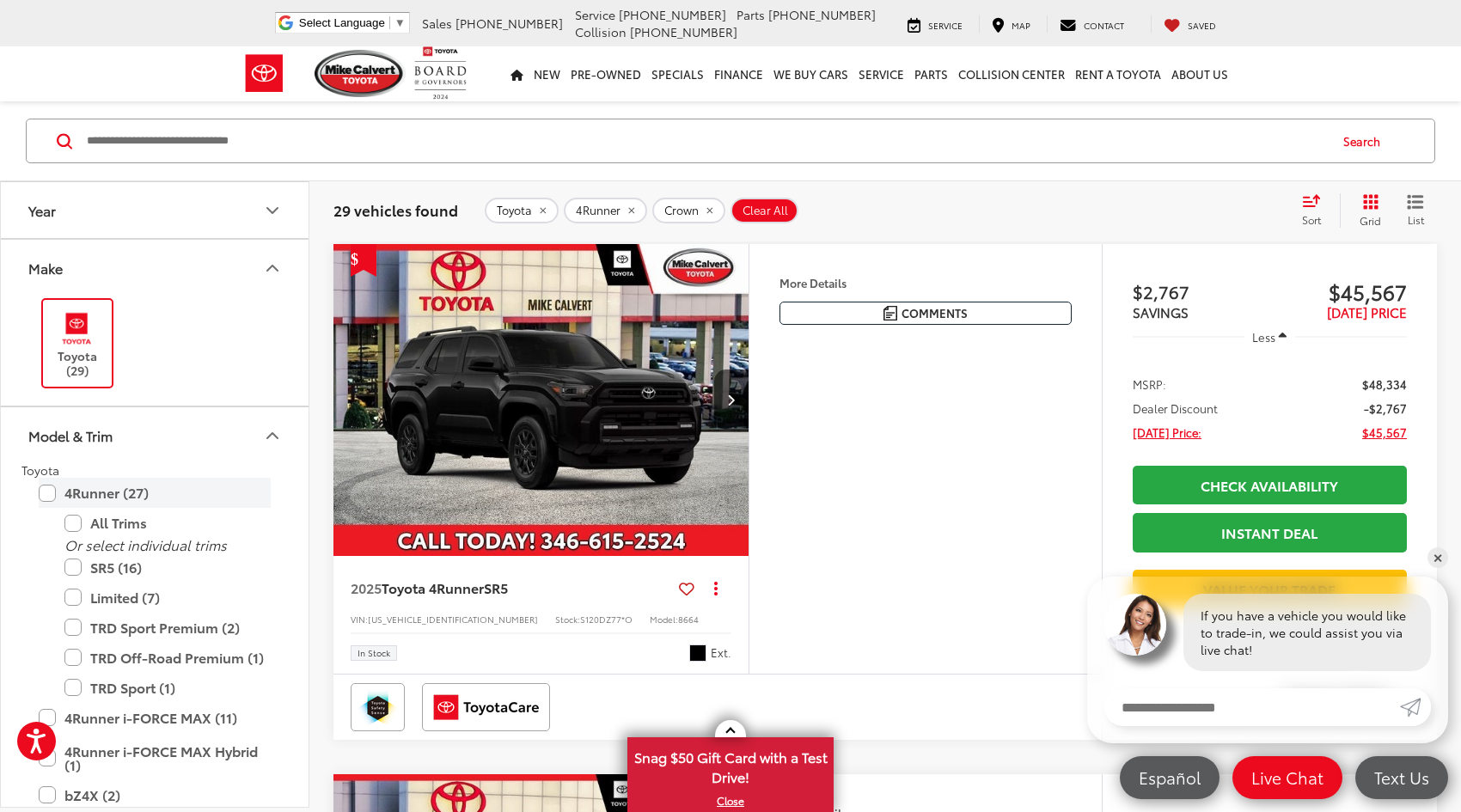
click at [41, 492] on label "4Runner (27)" at bounding box center [155, 493] width 232 height 30
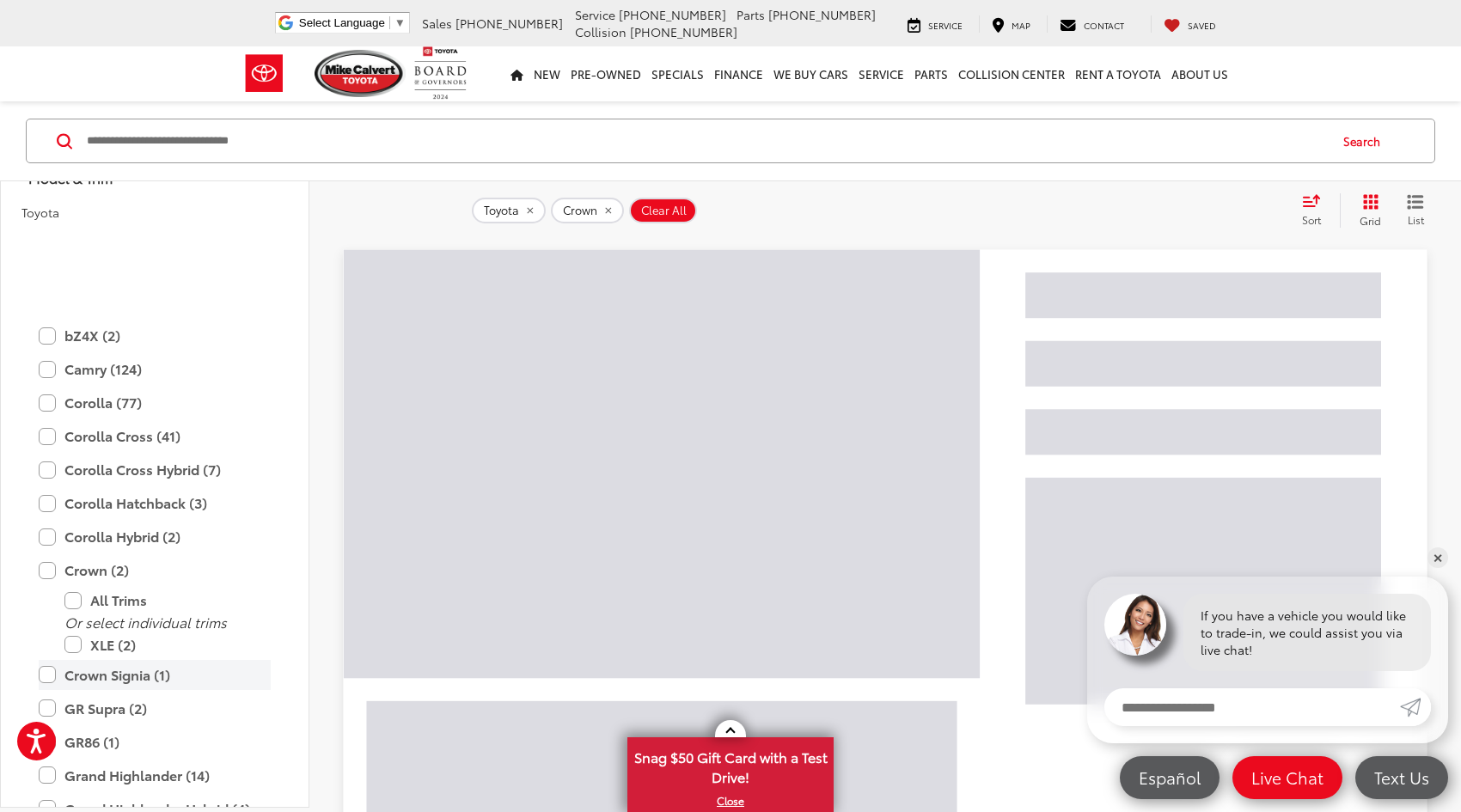
scroll to position [419, 0]
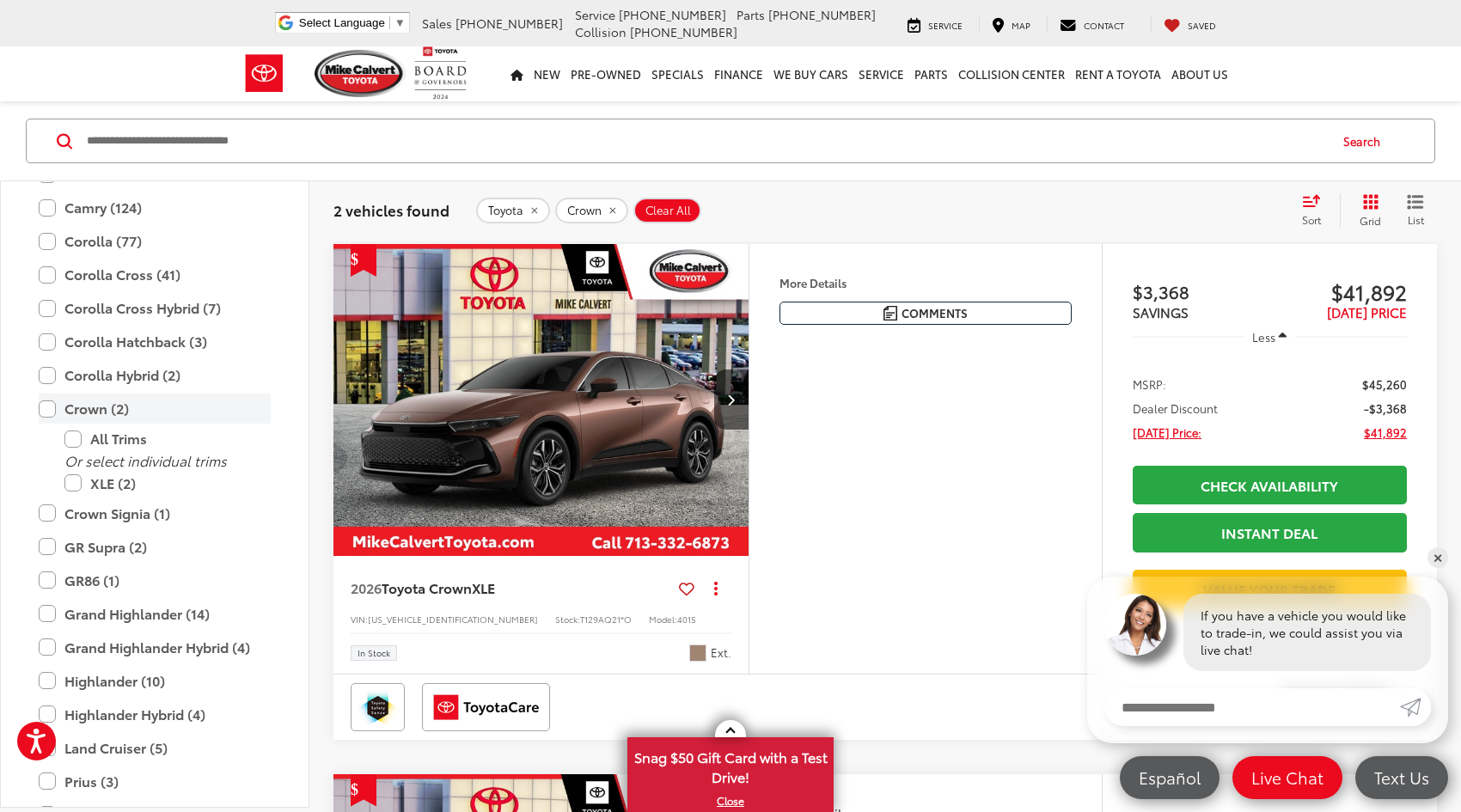
click at [47, 411] on label "Crown (2)" at bounding box center [155, 408] width 232 height 30
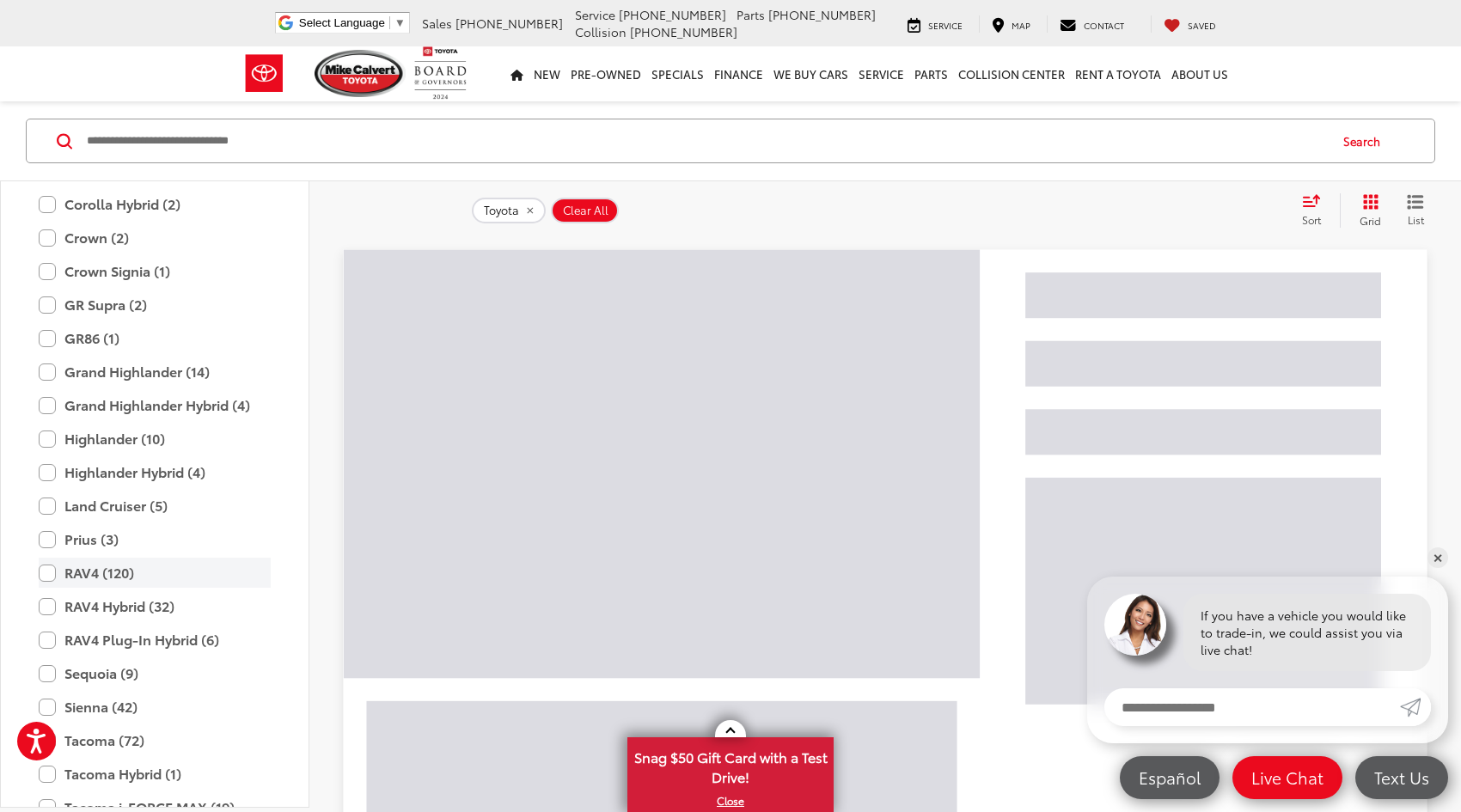
scroll to position [677, 0]
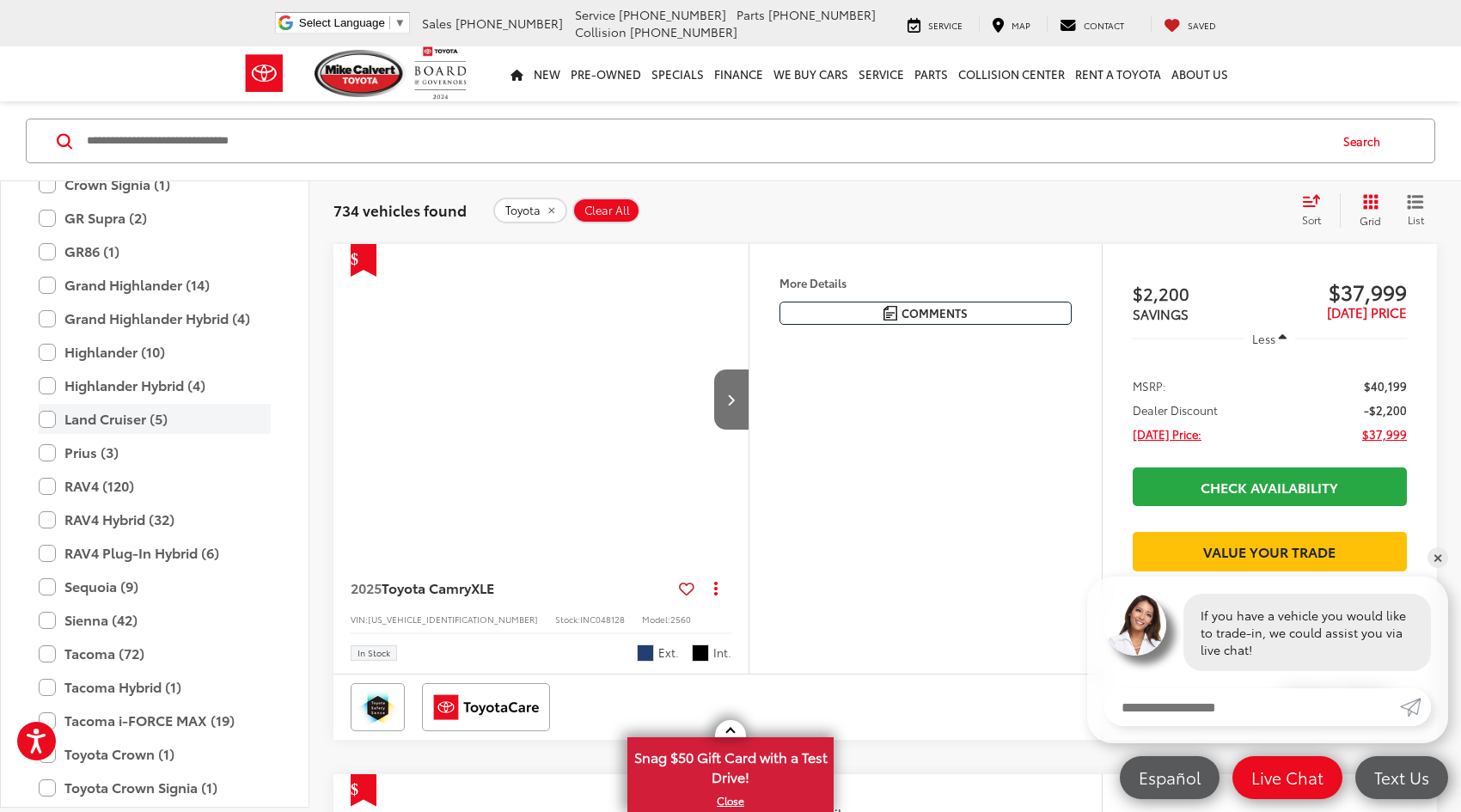
click at [47, 421] on label "Land Cruiser (5)" at bounding box center [155, 418] width 232 height 30
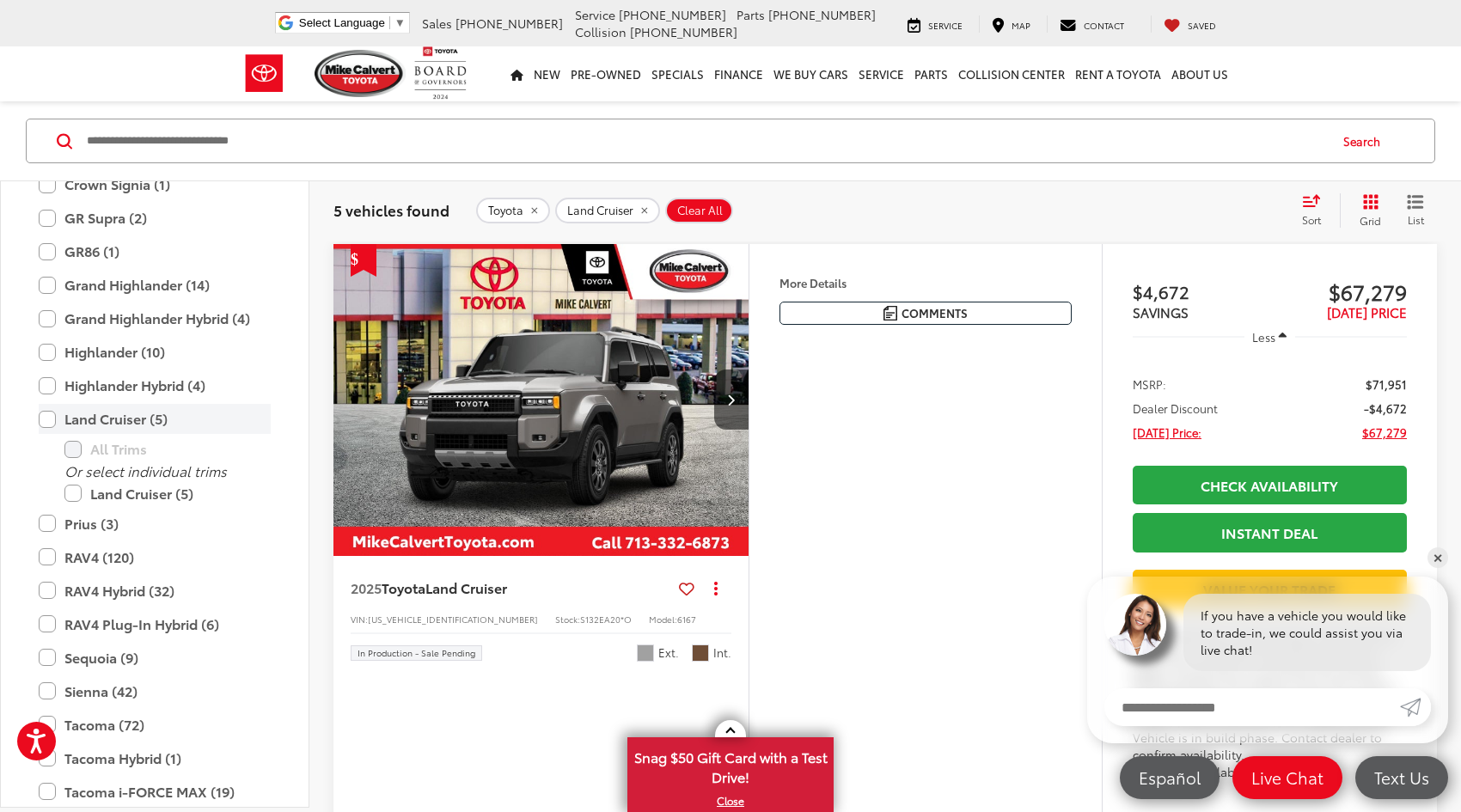
click at [43, 418] on label "Land Cruiser (5)" at bounding box center [155, 418] width 232 height 30
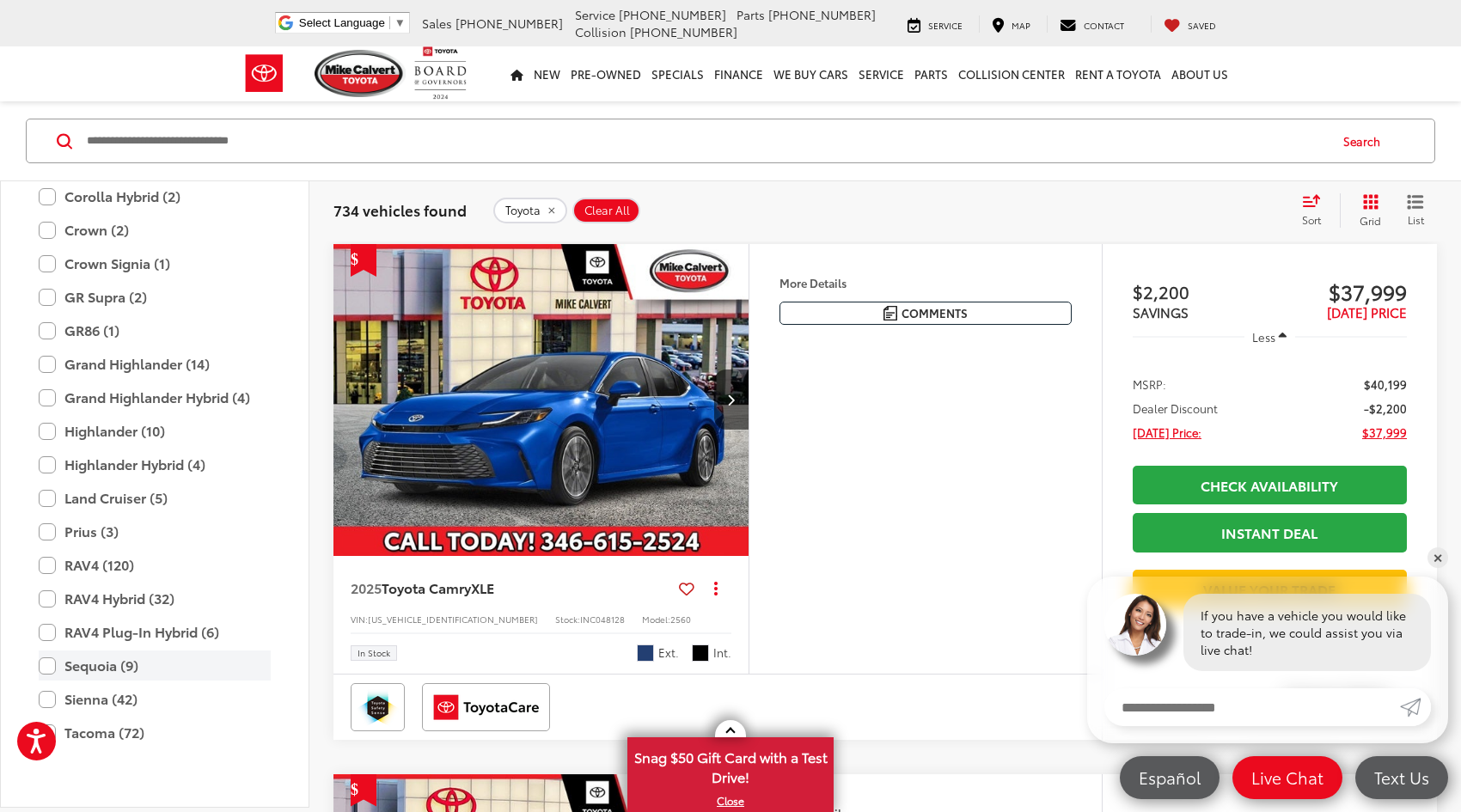
scroll to position [505, 0]
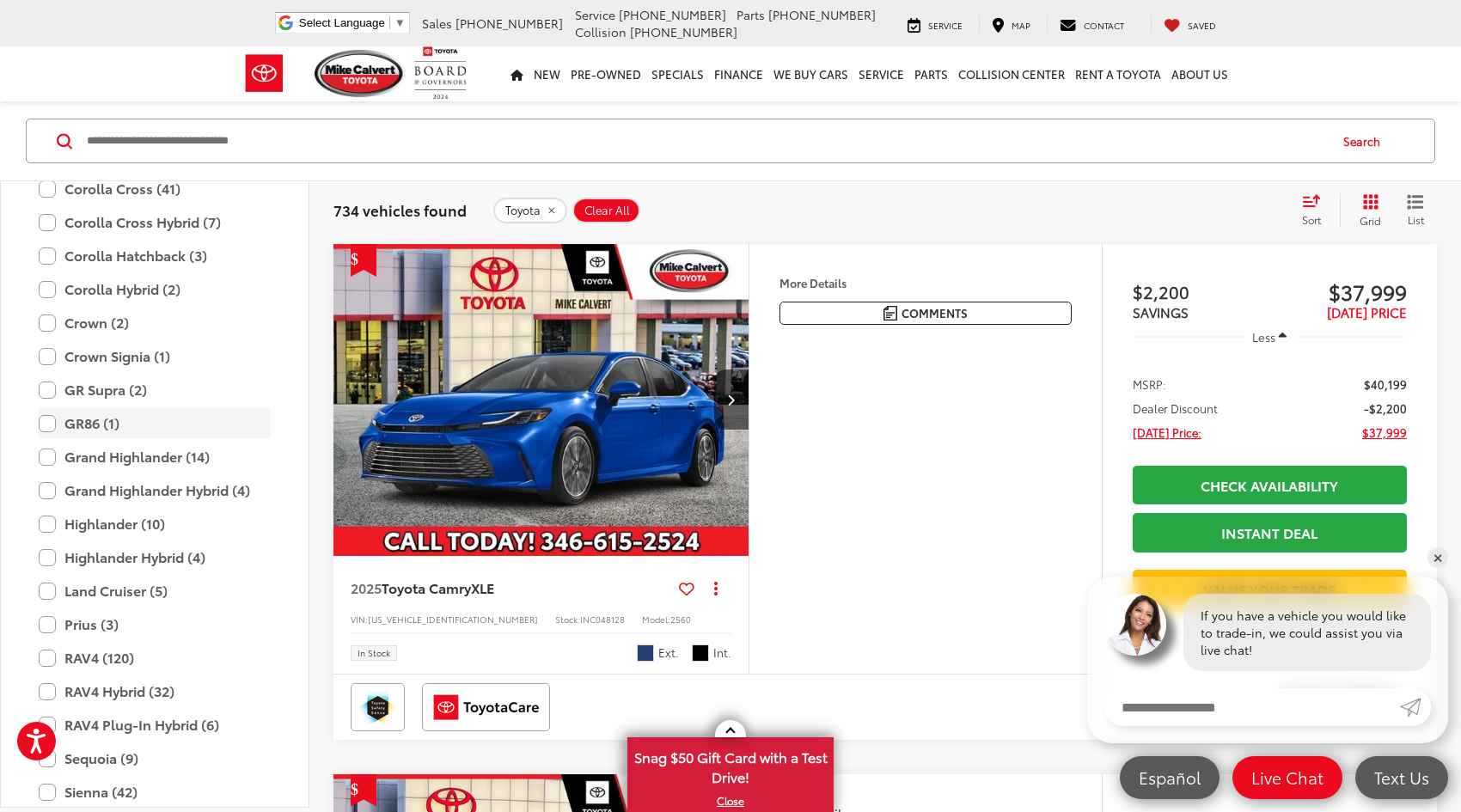
click at [47, 423] on label "GR86 (1)" at bounding box center [155, 423] width 232 height 30
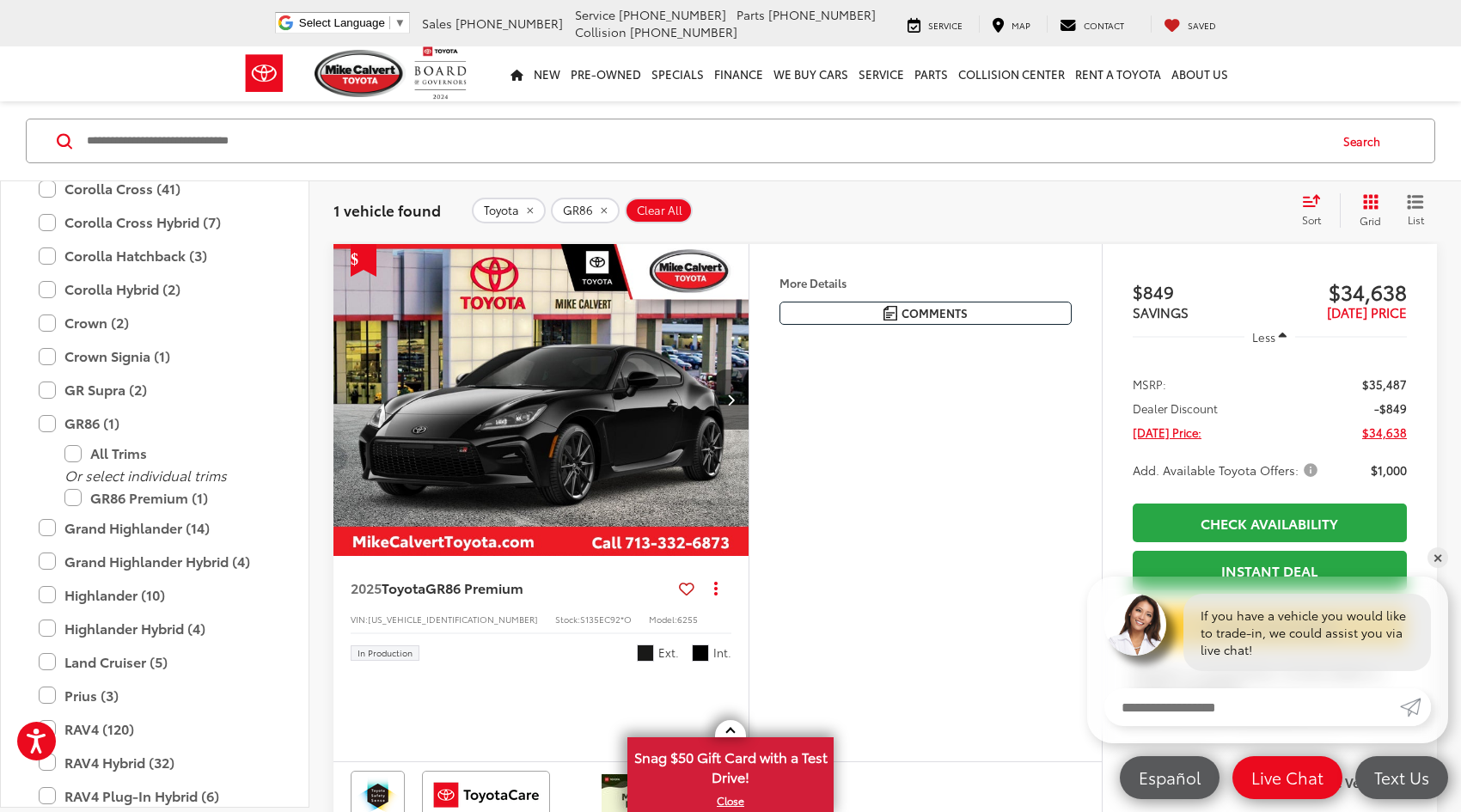
click at [733, 405] on icon "Next image" at bounding box center [731, 400] width 8 height 12
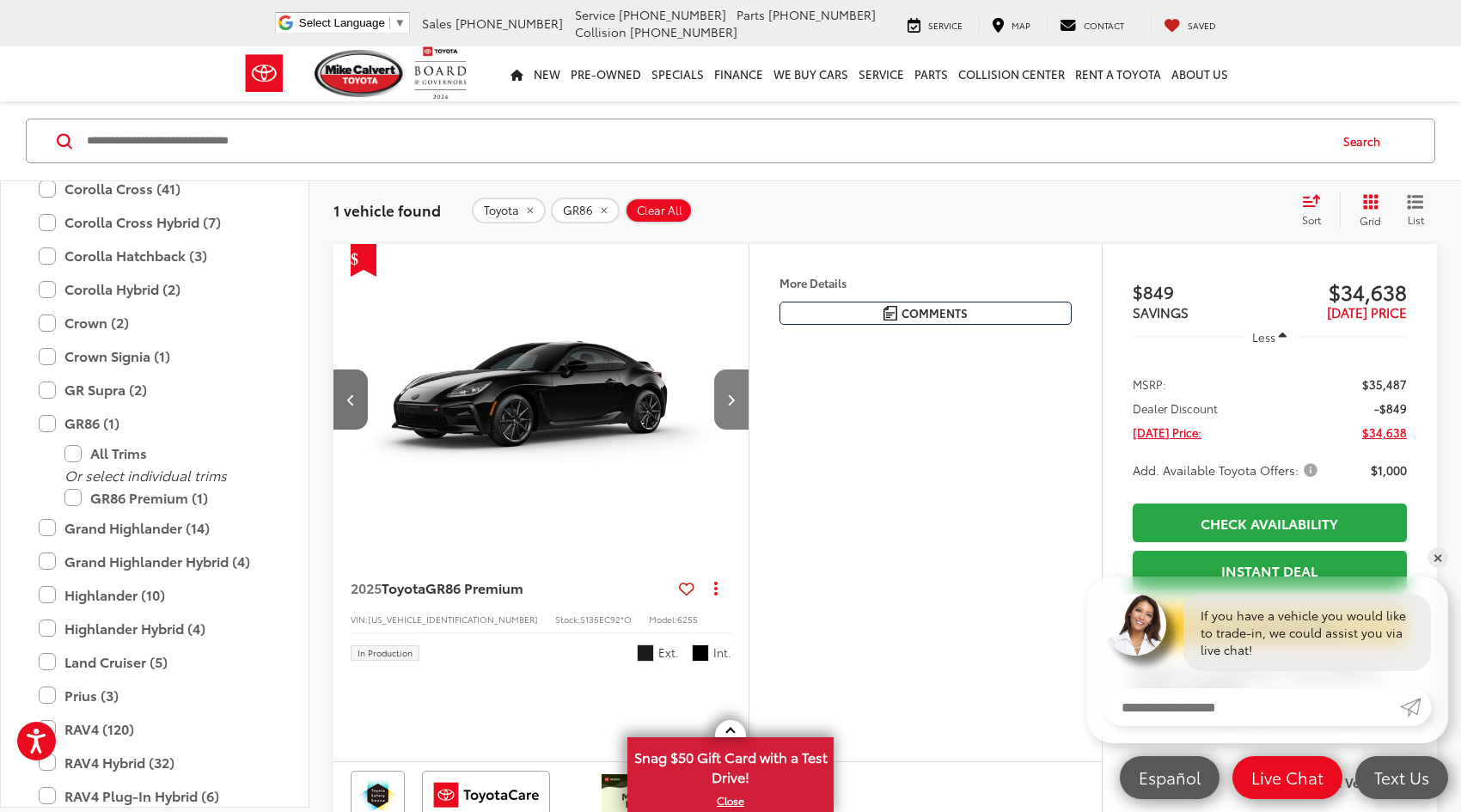
click at [733, 405] on icon "Next image" at bounding box center [731, 400] width 8 height 12
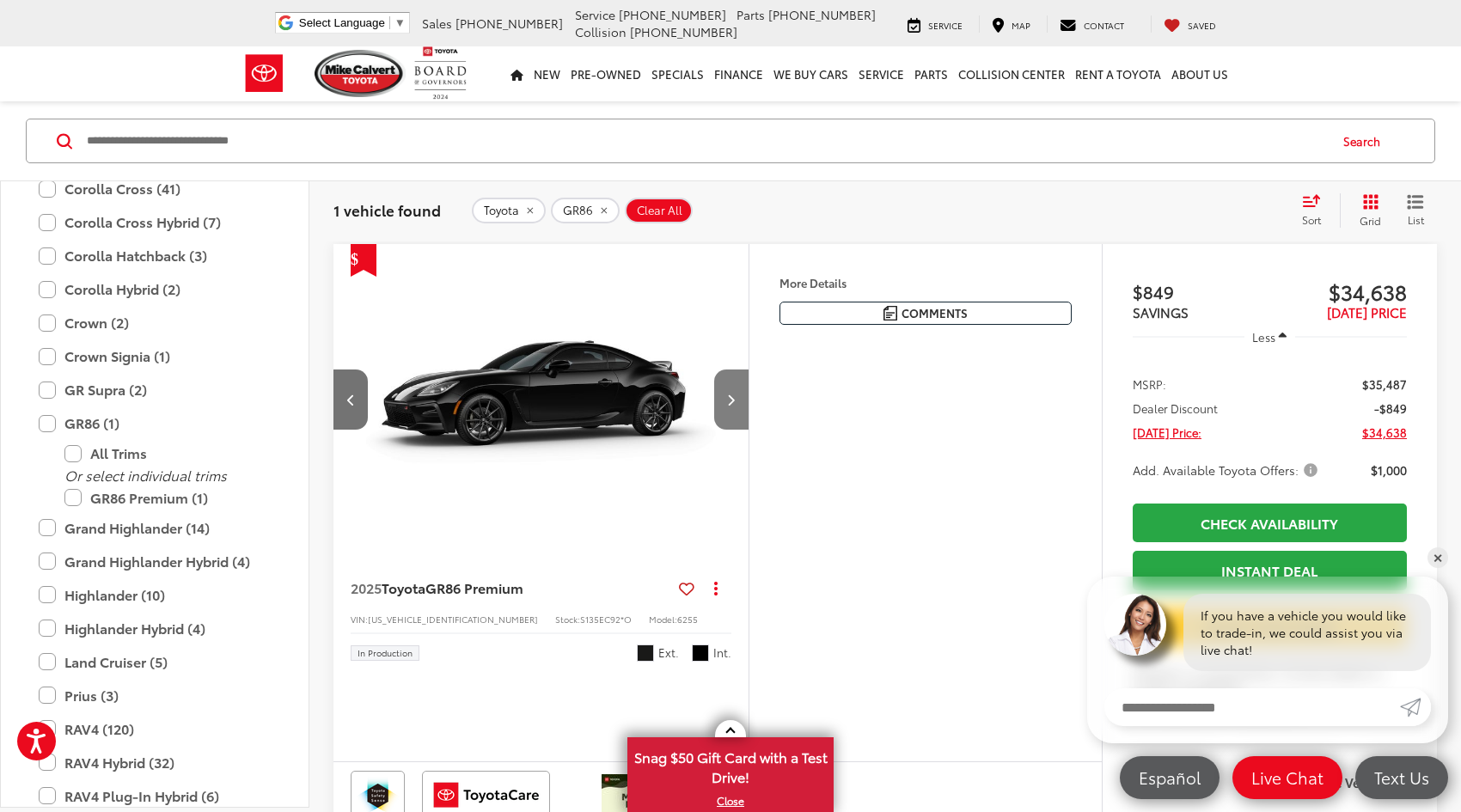
click at [733, 405] on icon "Next image" at bounding box center [731, 400] width 8 height 12
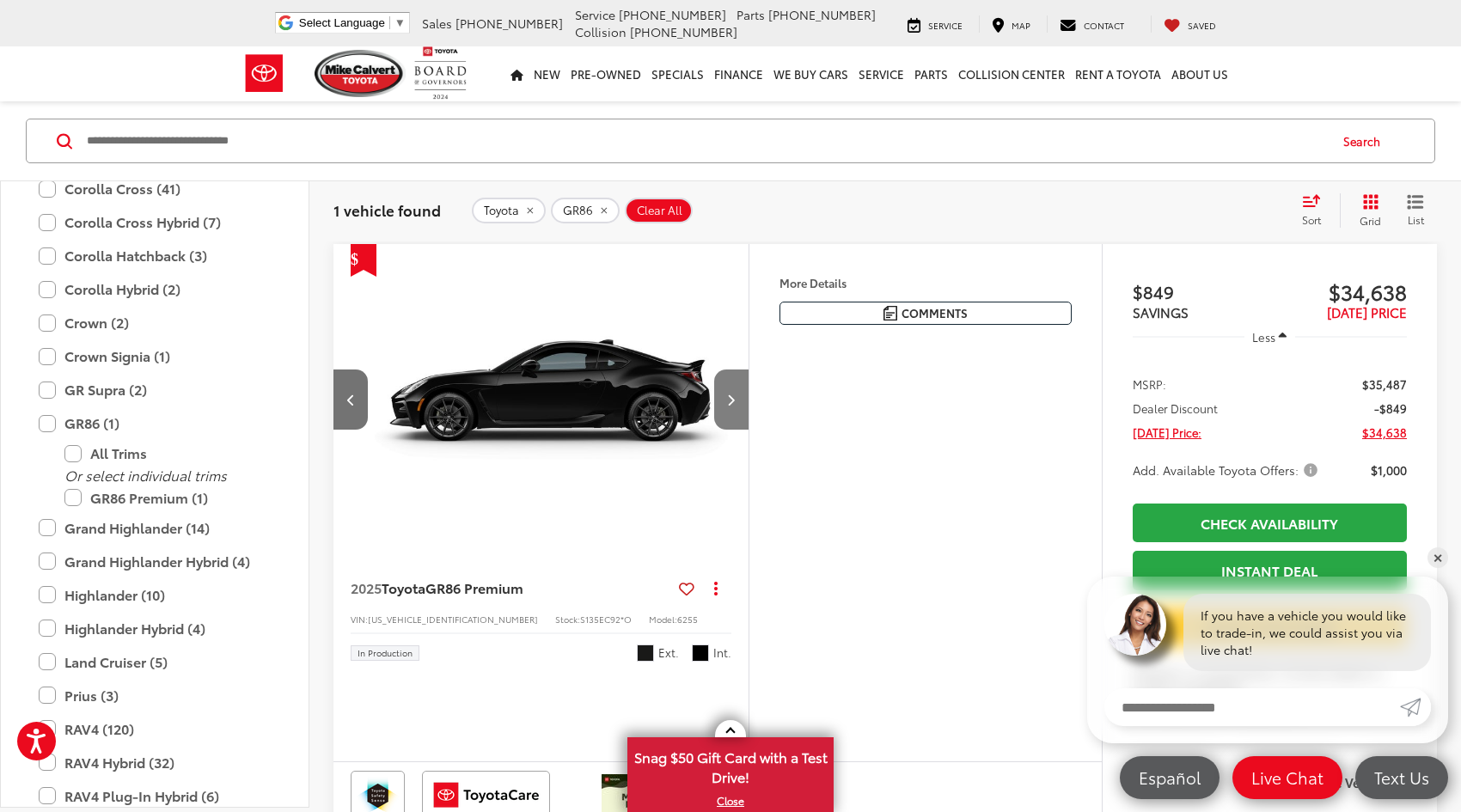
scroll to position [0, 1252]
click at [733, 405] on icon "Next image" at bounding box center [731, 400] width 8 height 12
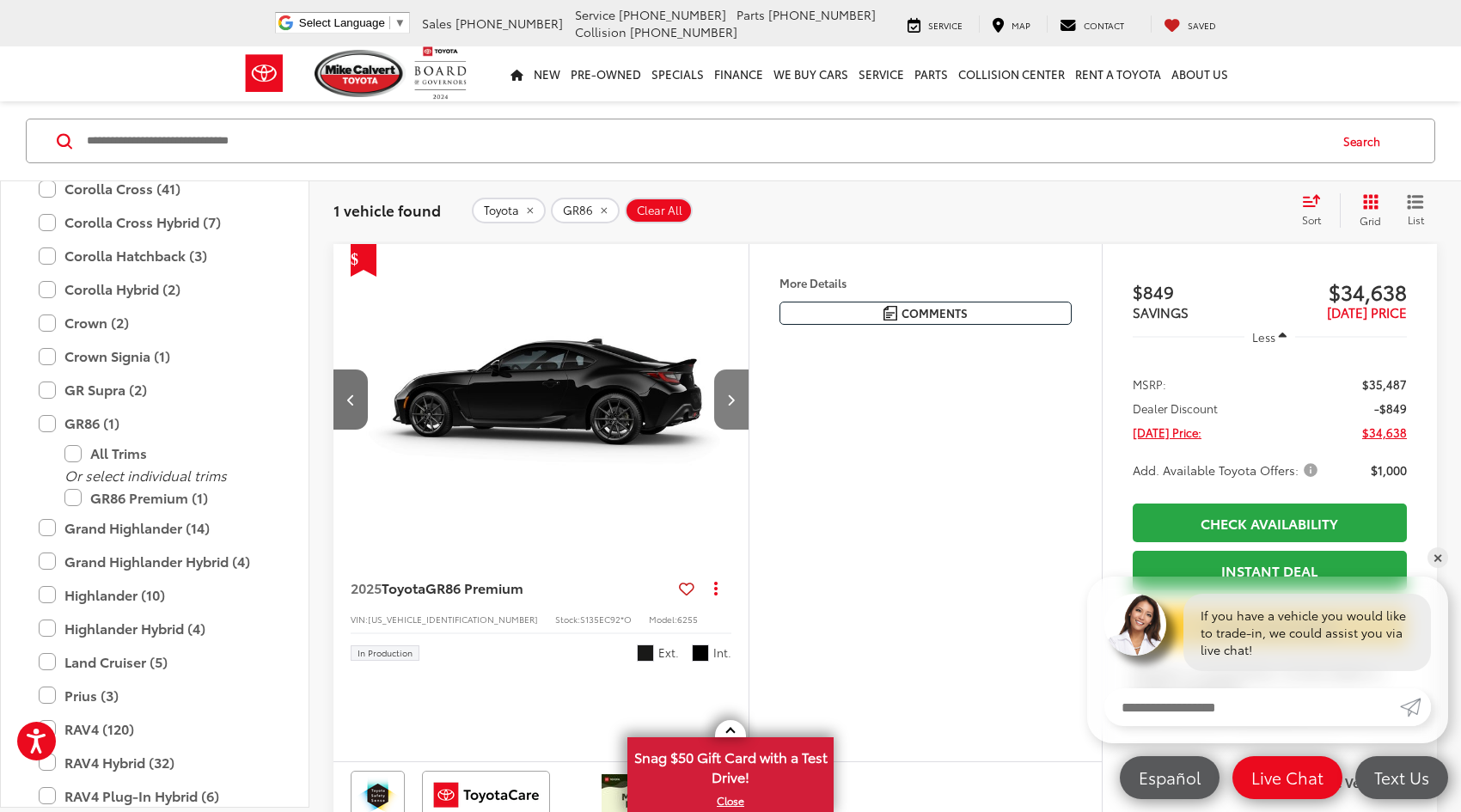
click at [733, 405] on icon "Next image" at bounding box center [731, 400] width 8 height 12
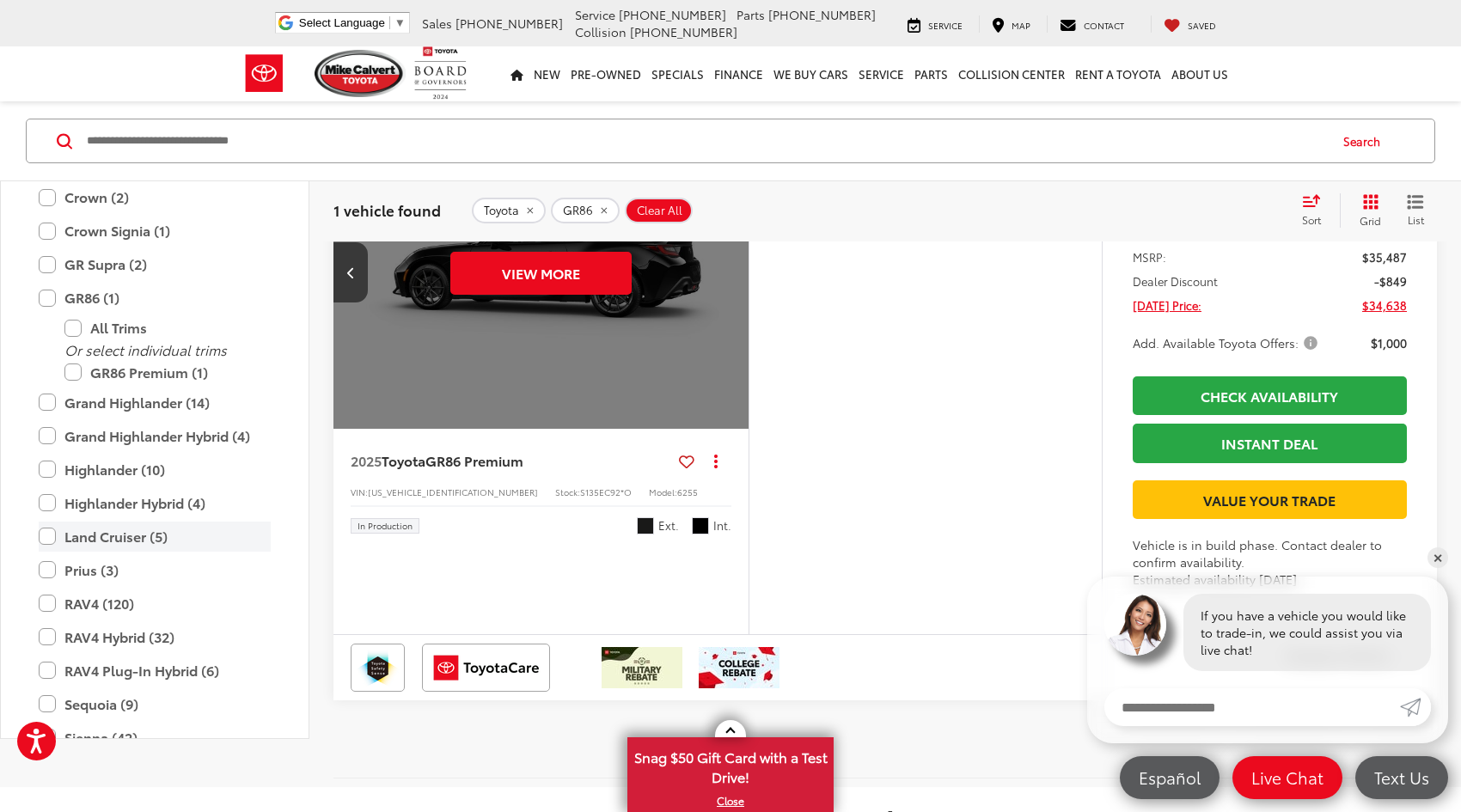
scroll to position [591, 0]
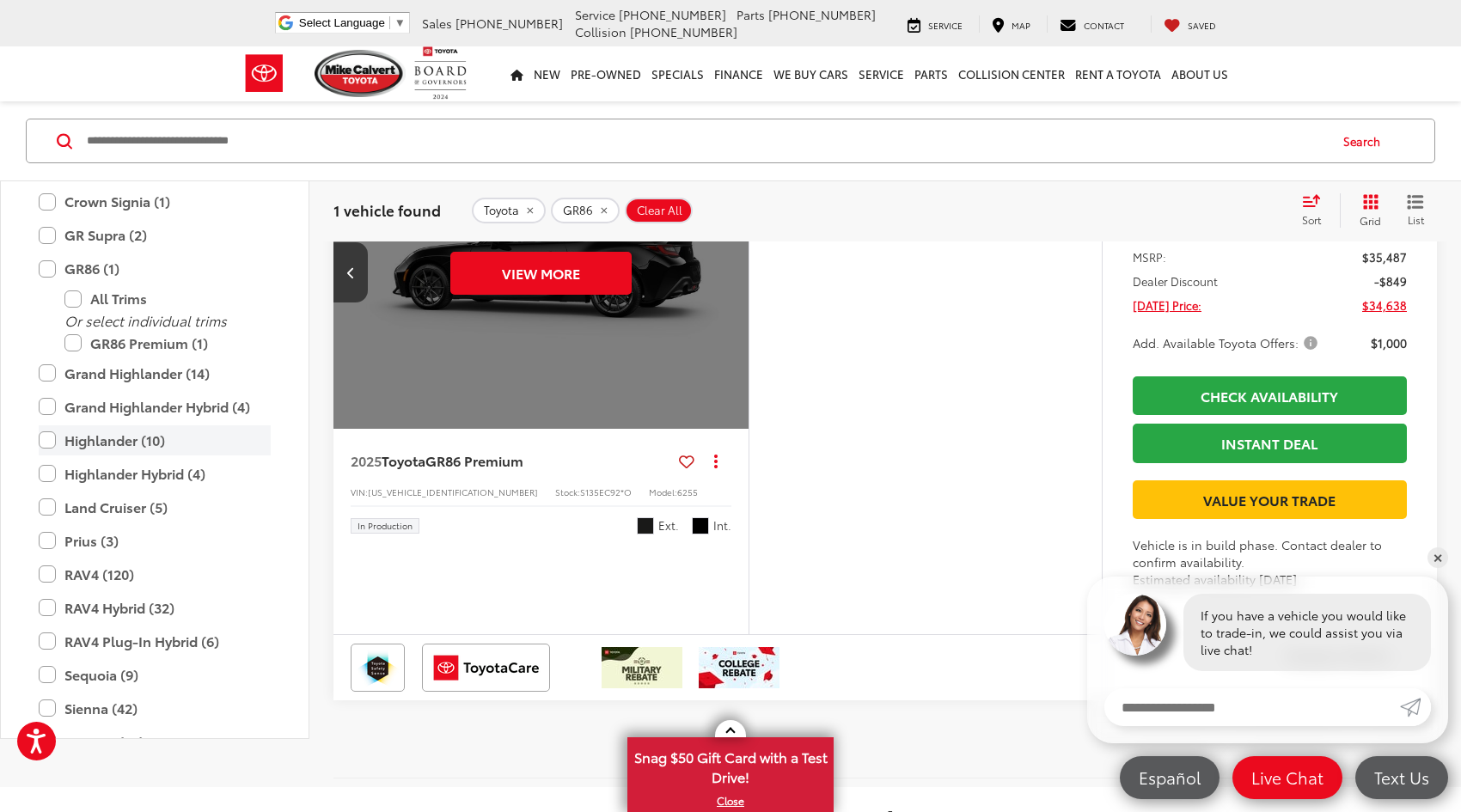
click at [49, 455] on label "Highlander (10)" at bounding box center [155, 440] width 232 height 30
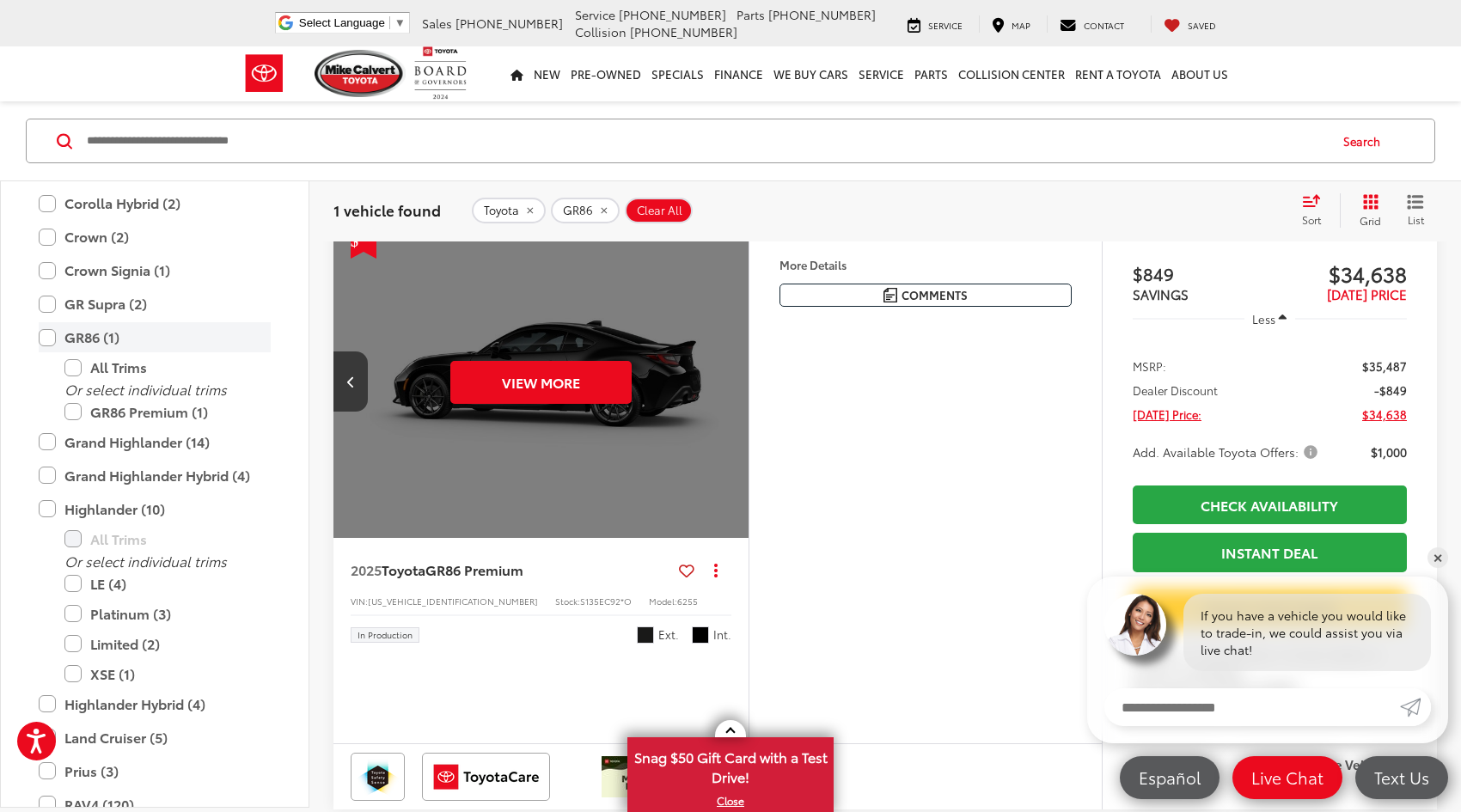
scroll to position [131, 0]
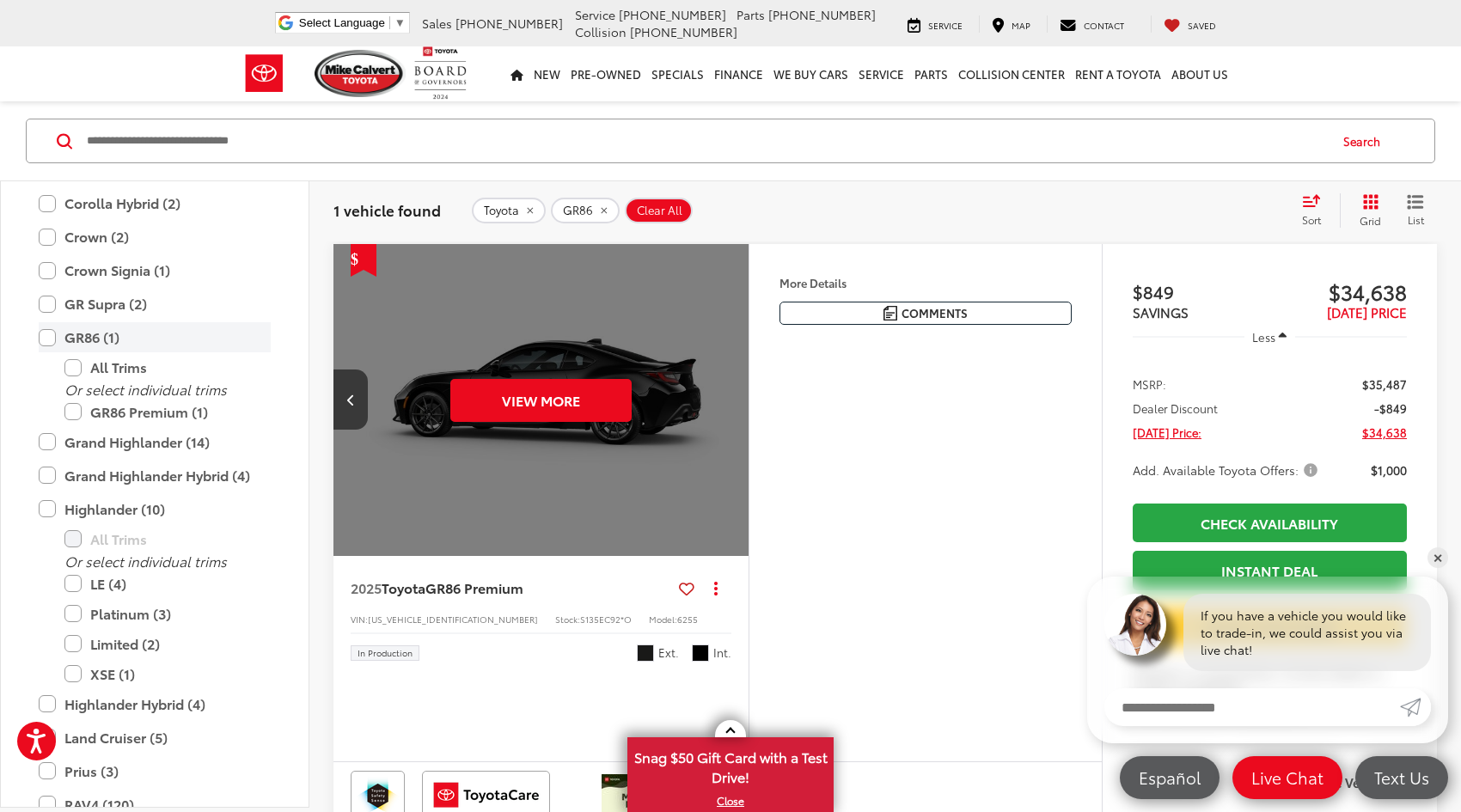
click at [45, 337] on label "GR86 (1)" at bounding box center [155, 337] width 232 height 30
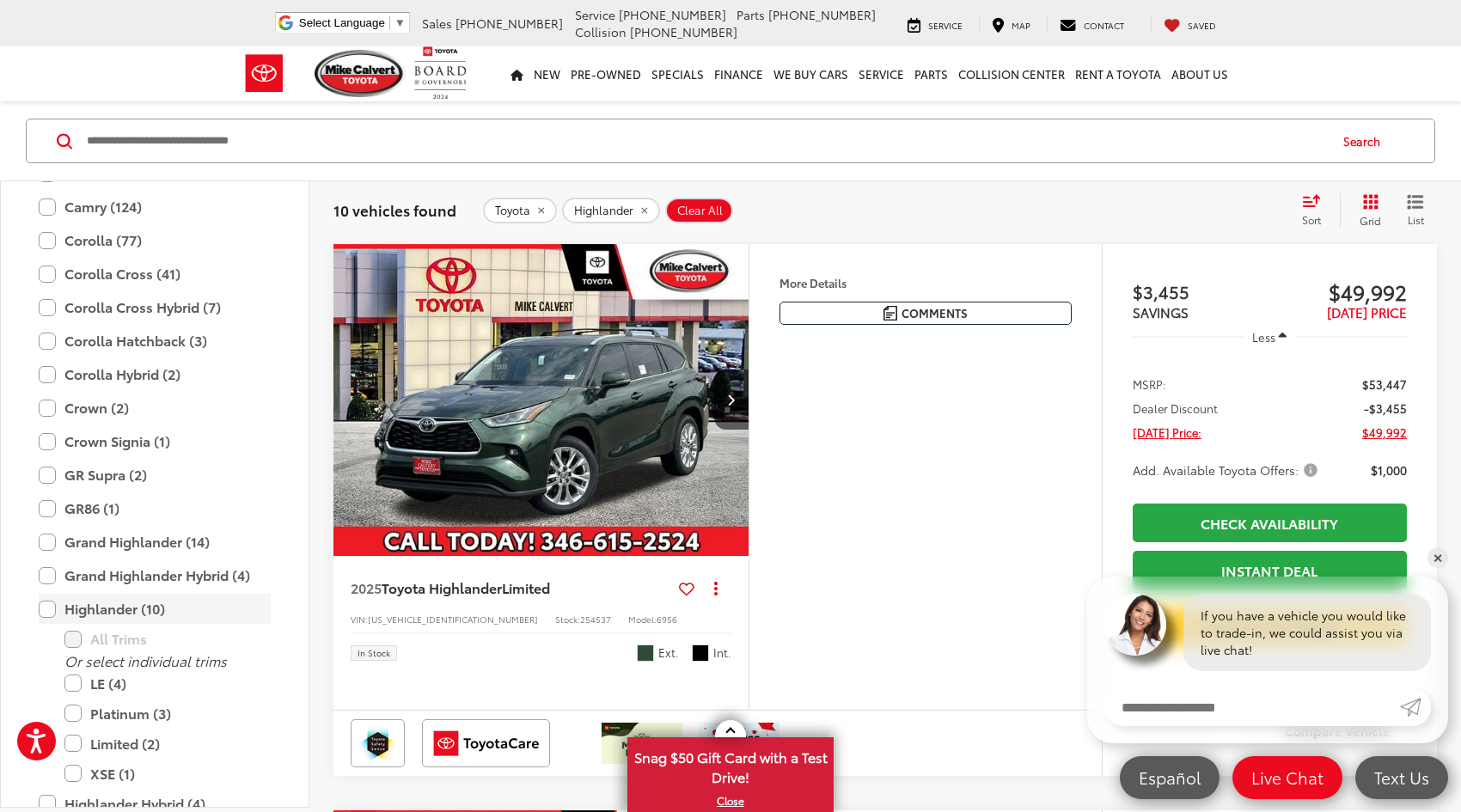
scroll to position [419, 0]
click at [46, 606] on label "Highlander (10)" at bounding box center [155, 610] width 232 height 30
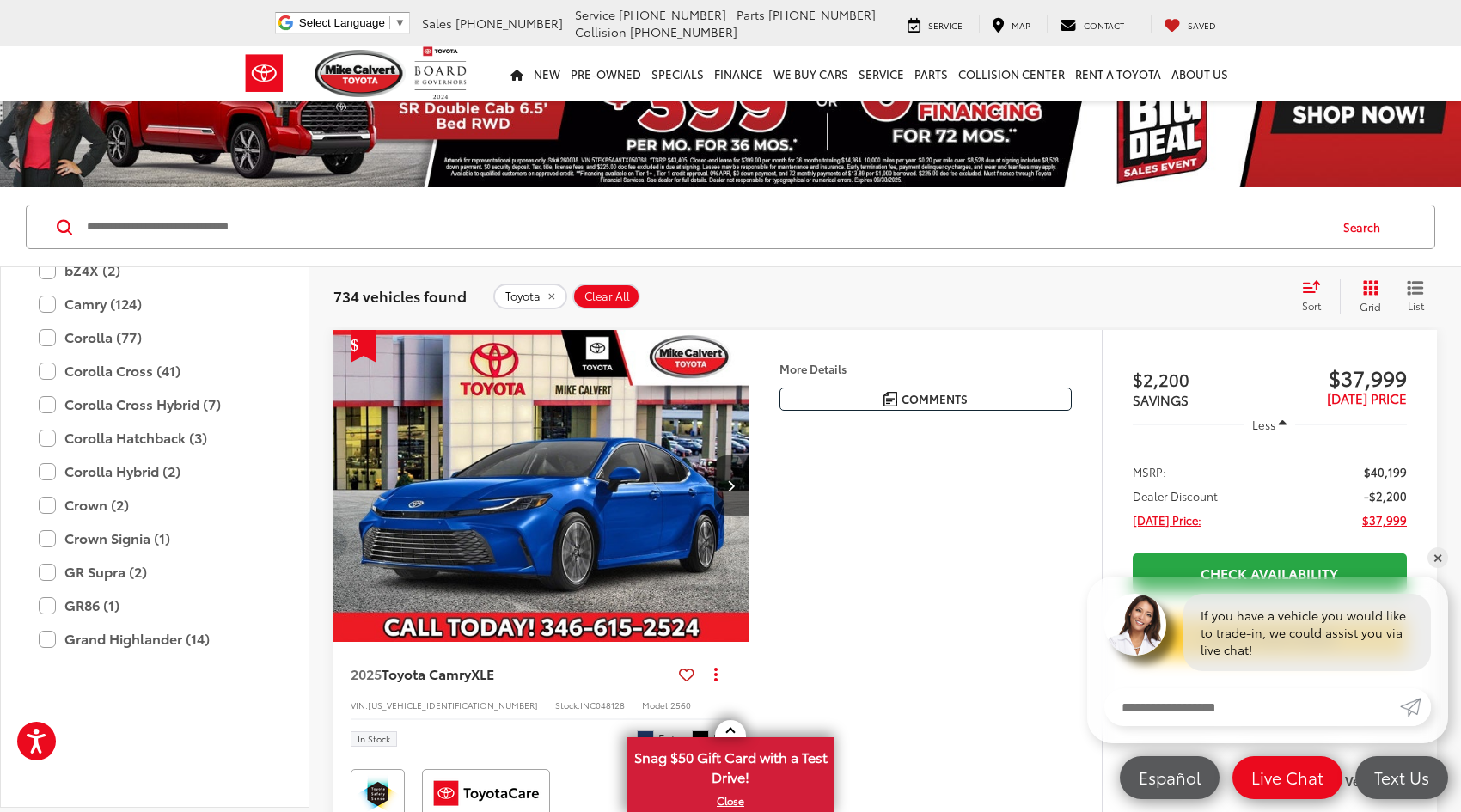
scroll to position [248, 0]
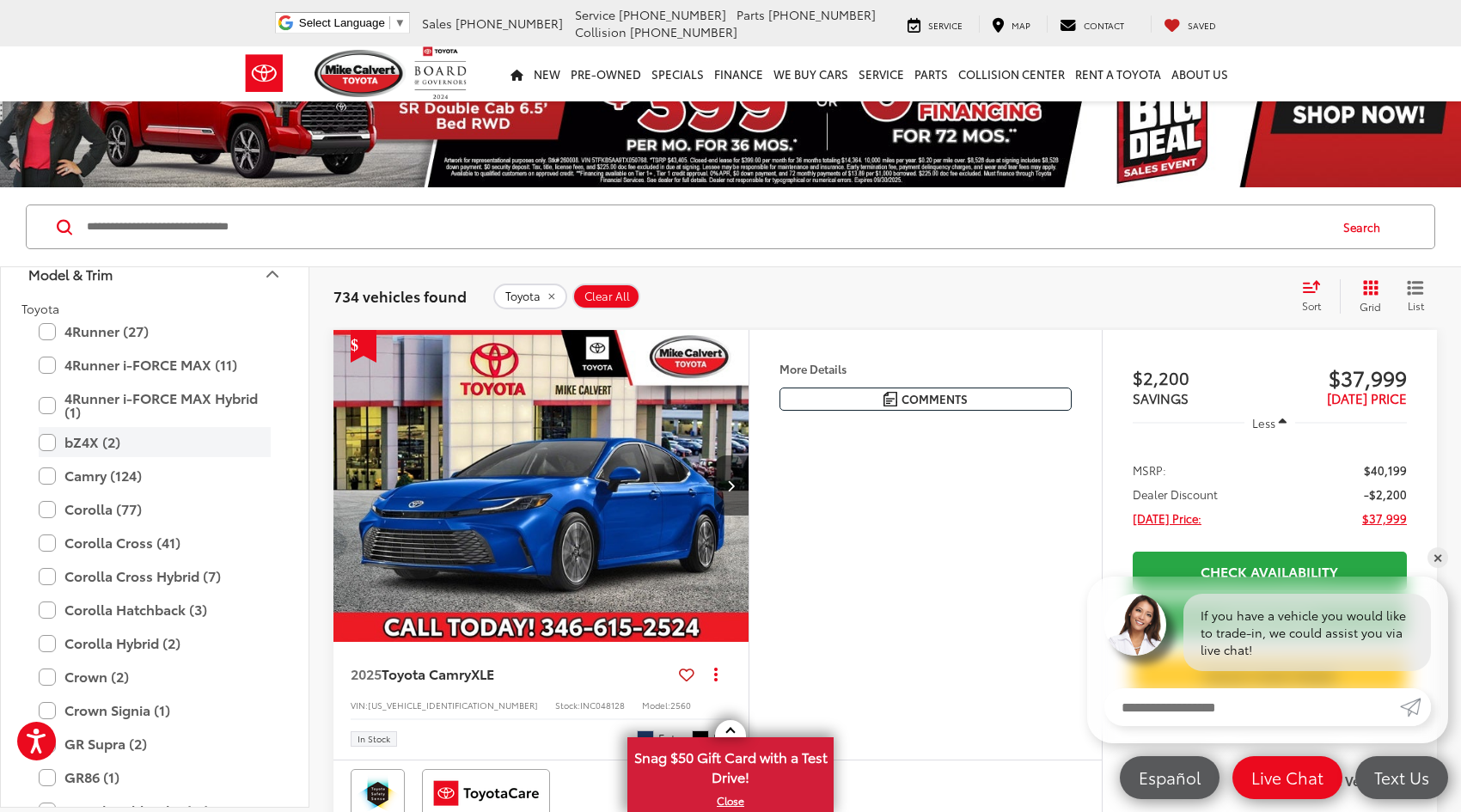
click at [49, 443] on label "bZ4X (2)" at bounding box center [155, 442] width 232 height 30
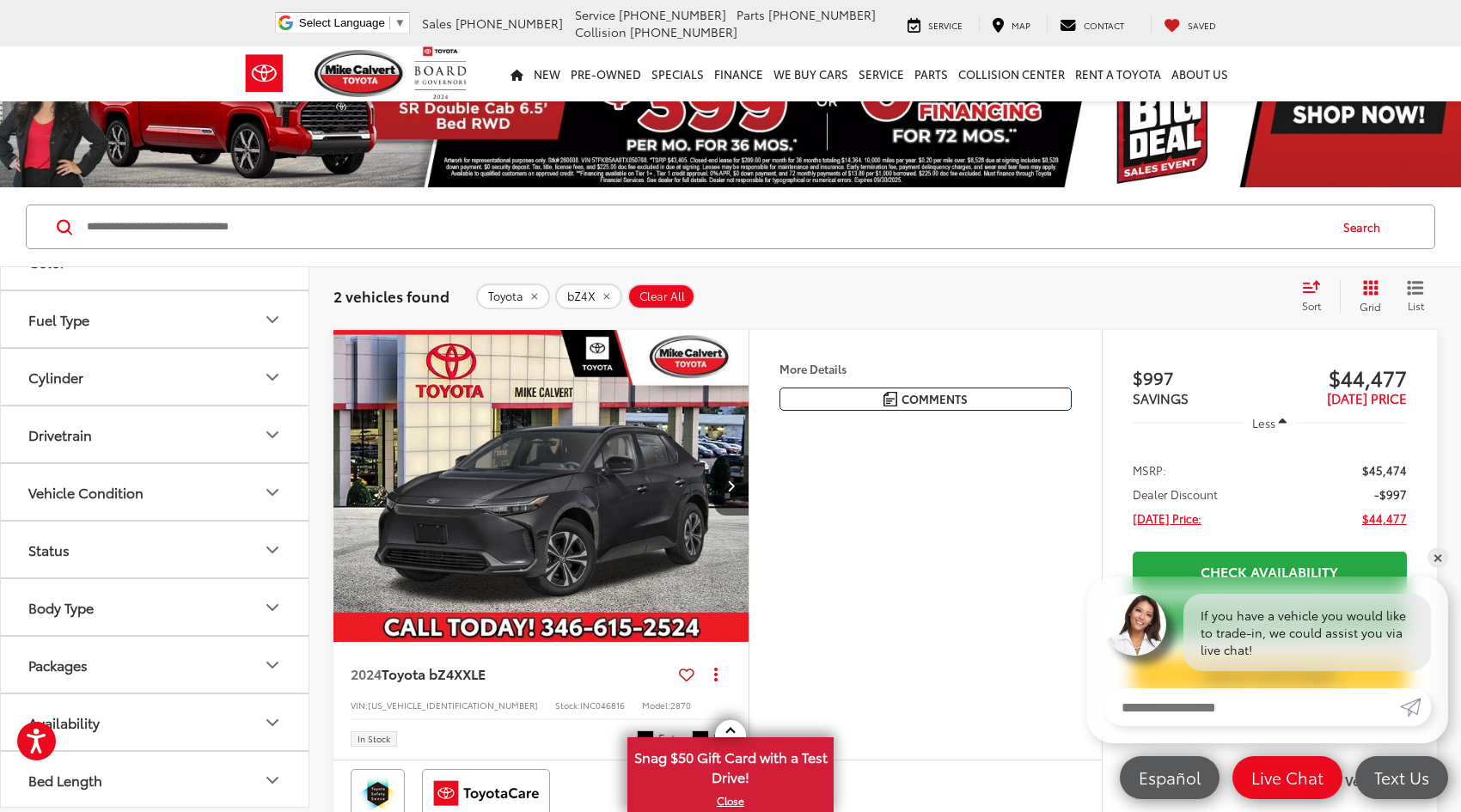
scroll to position [1684, 0]
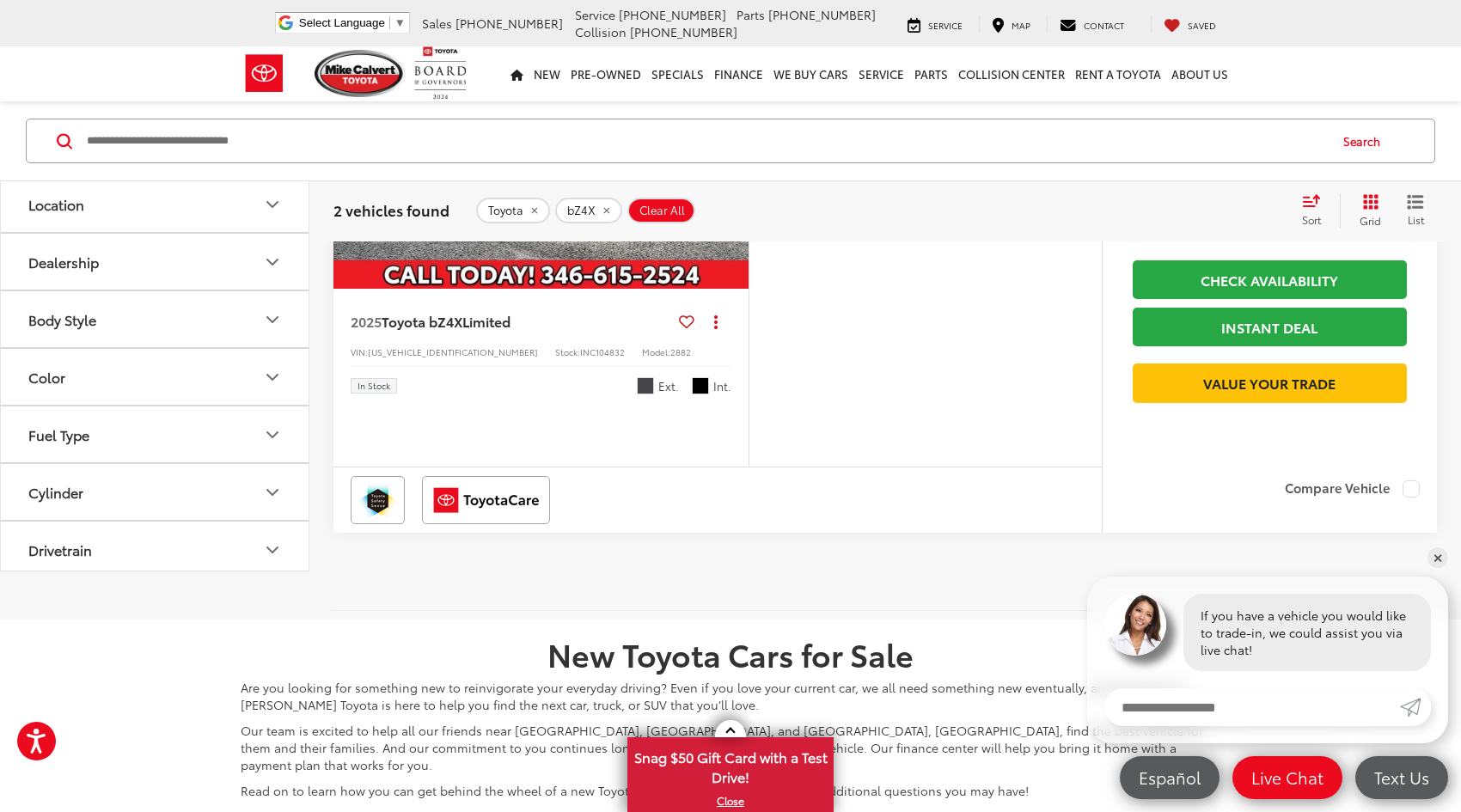
scroll to position [928, 0]
click at [280, 501] on icon "Cylinder" at bounding box center [272, 490] width 21 height 21
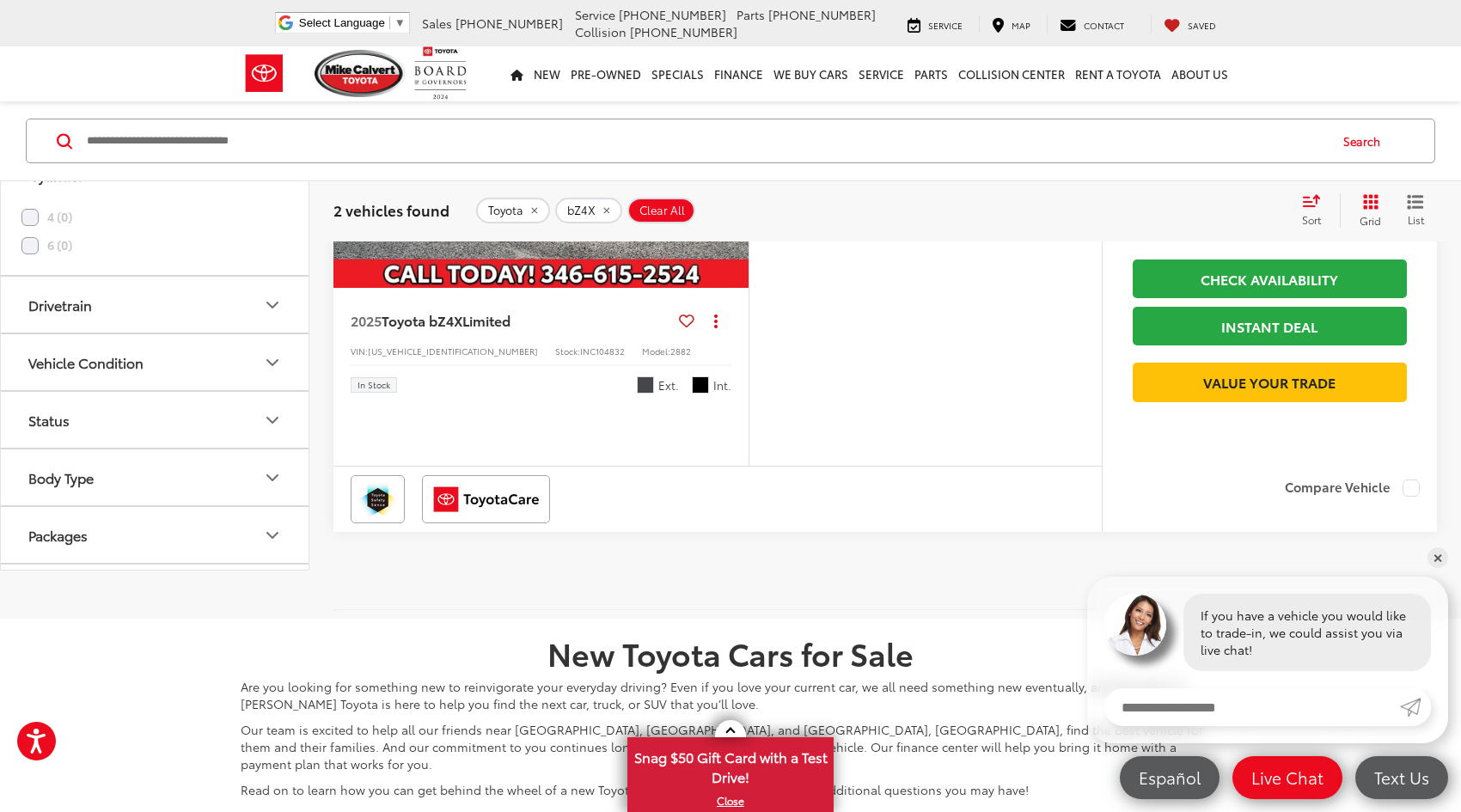
scroll to position [344, 0]
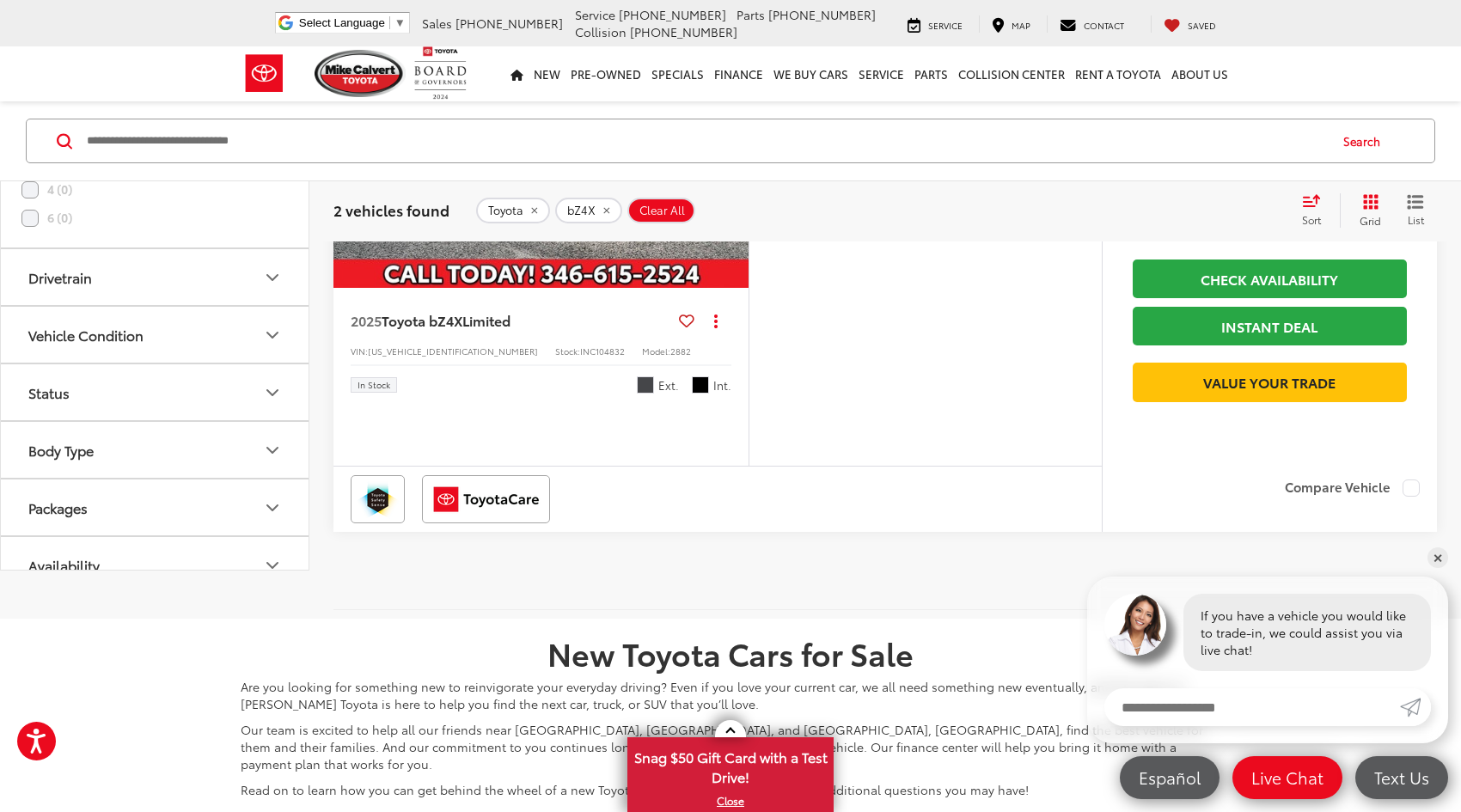
click at [267, 460] on icon "Body Type" at bounding box center [272, 449] width 21 height 21
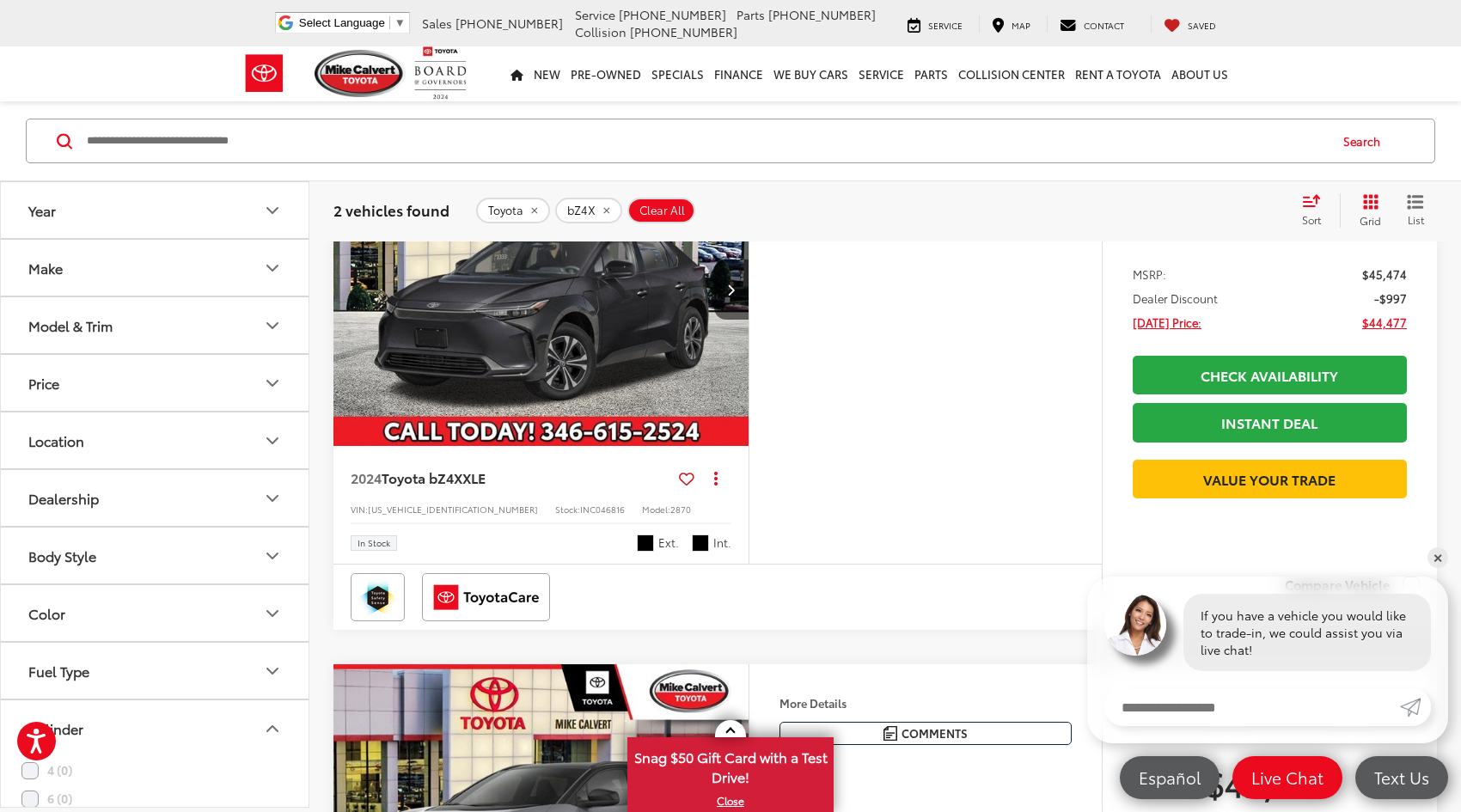
scroll to position [0, 0]
